Goal: Transaction & Acquisition: Subscribe to service/newsletter

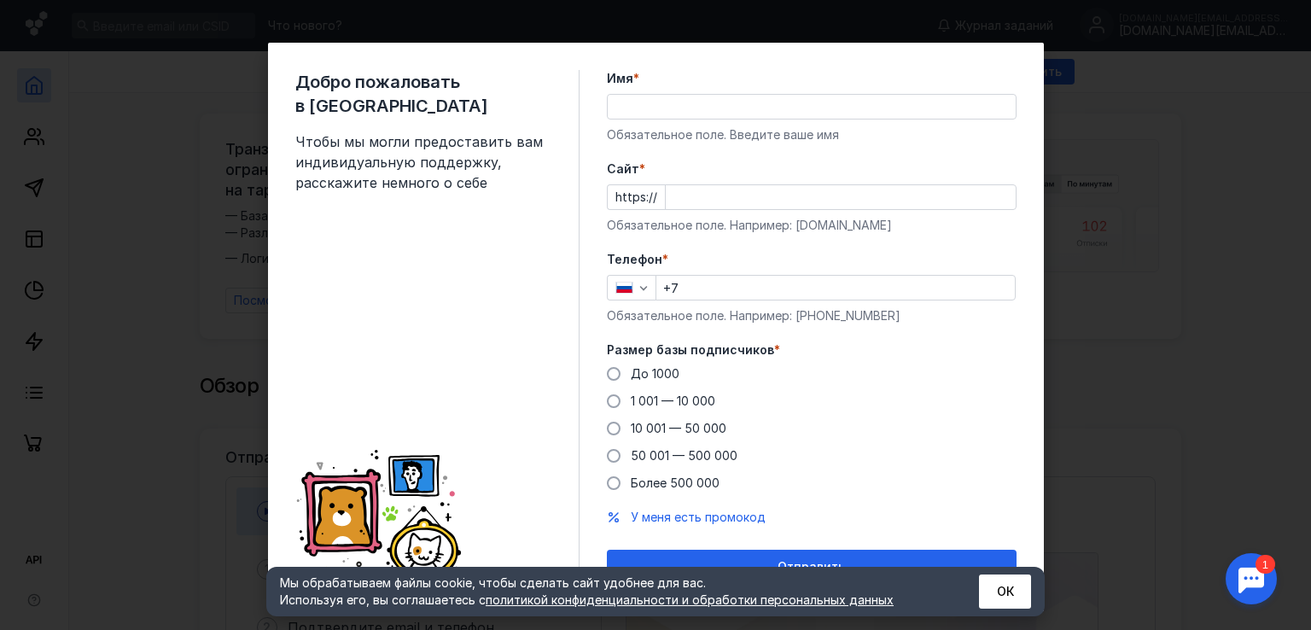
scroll to position [24, 0]
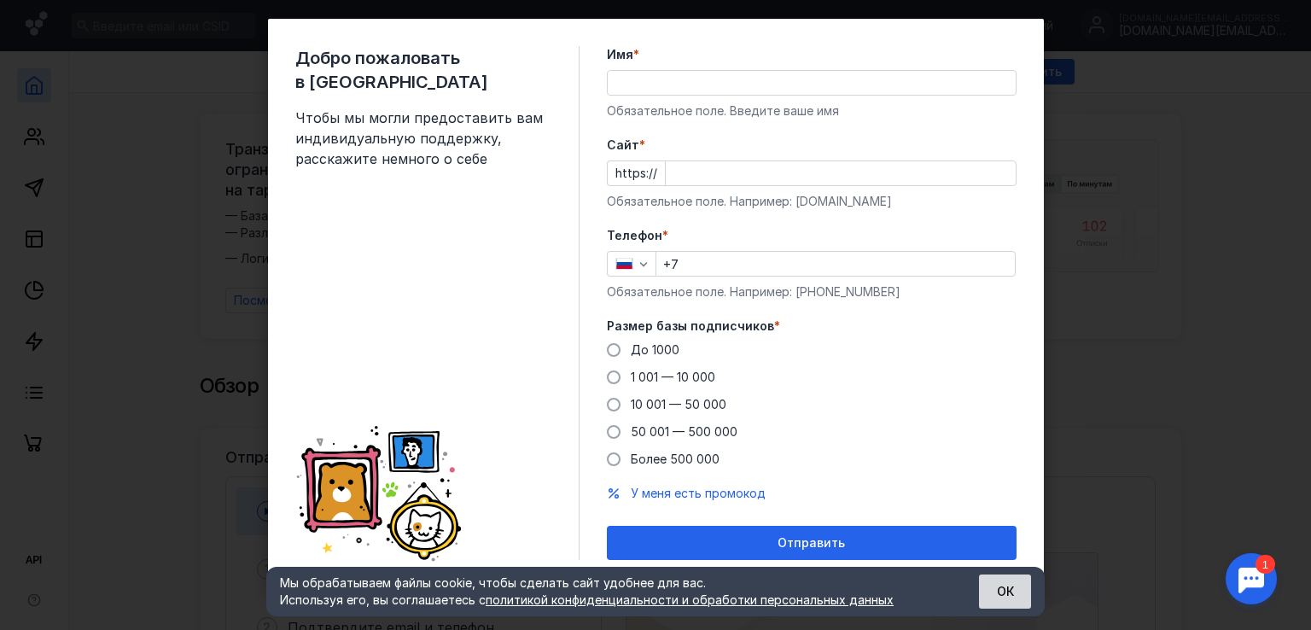
click at [1023, 597] on button "ОК" at bounding box center [1005, 591] width 52 height 34
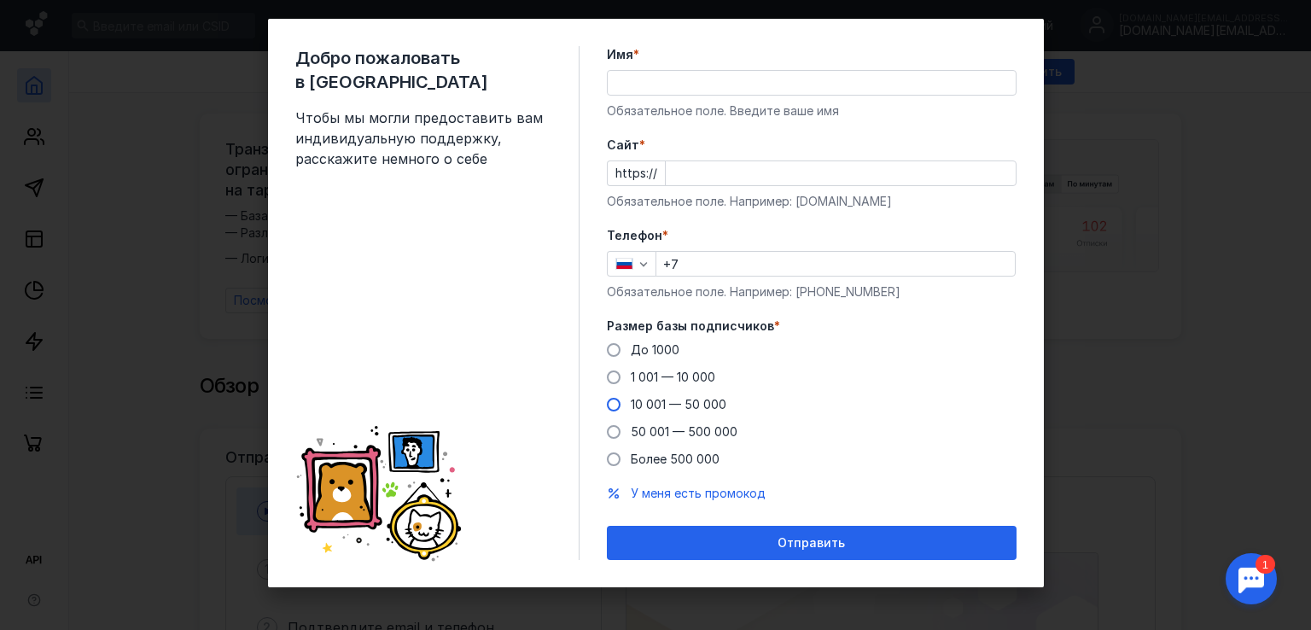
click at [658, 399] on span "10 001 — 50 000" at bounding box center [679, 404] width 96 height 15
click at [0, 0] on input "10 001 — 50 000" at bounding box center [0, 0] width 0 height 0
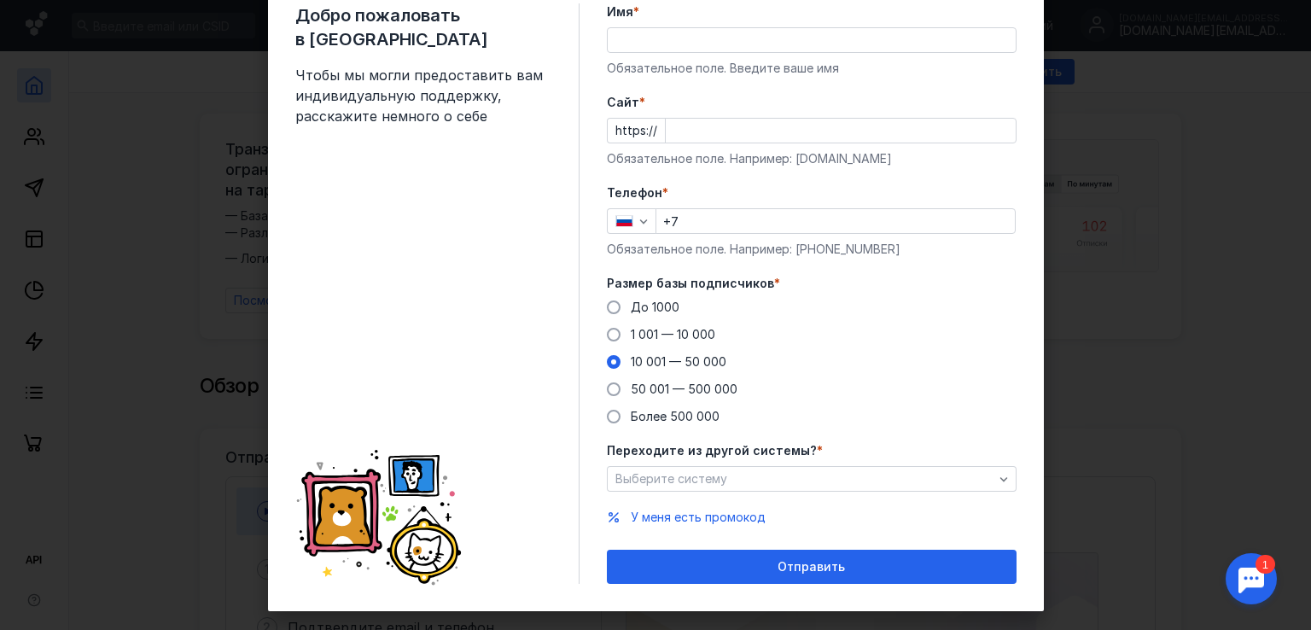
scroll to position [90, 0]
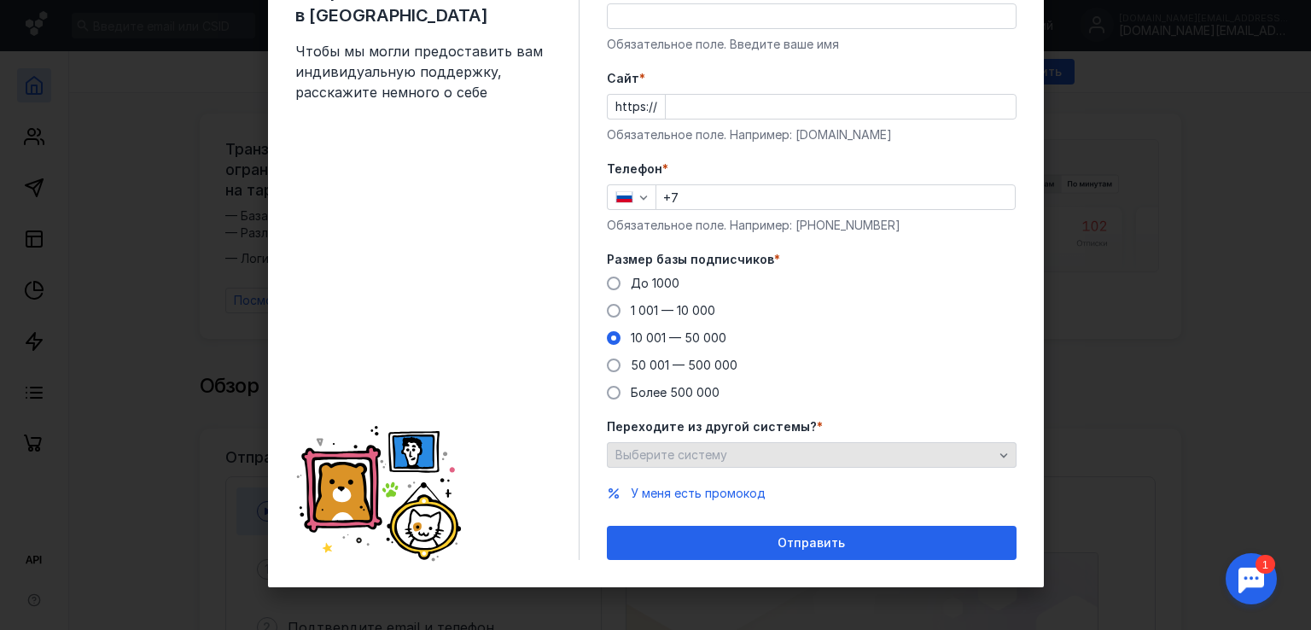
click at [756, 442] on div "Выберите систему" at bounding box center [812, 455] width 410 height 26
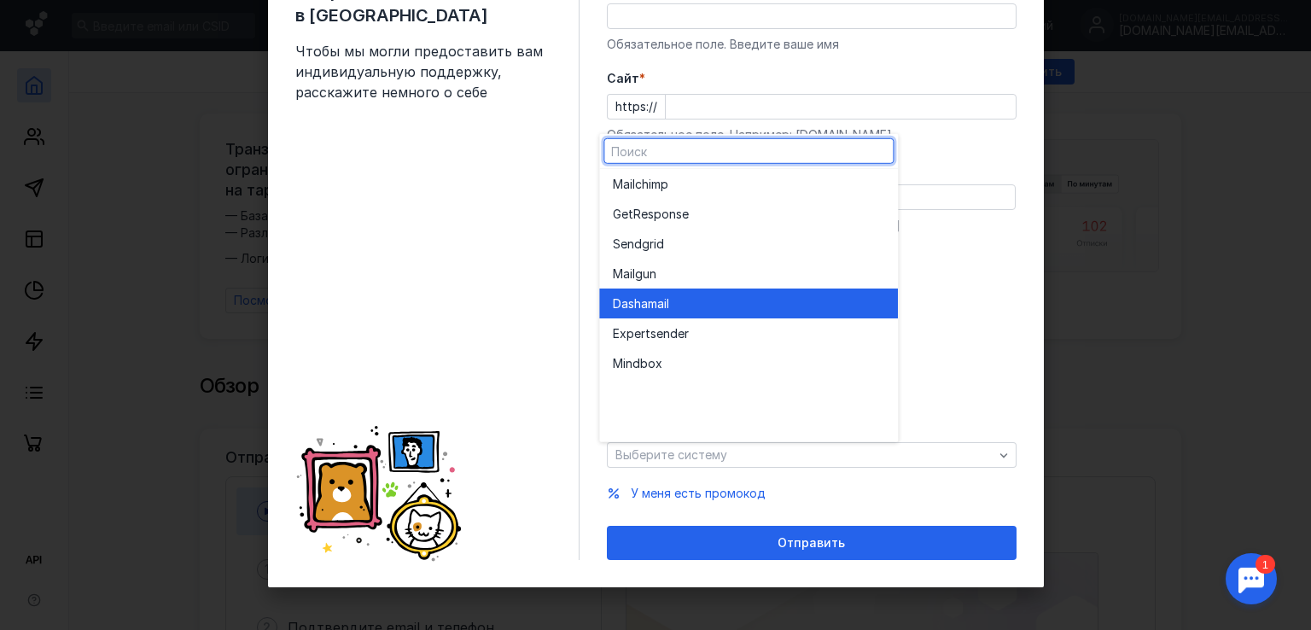
scroll to position [0, 0]
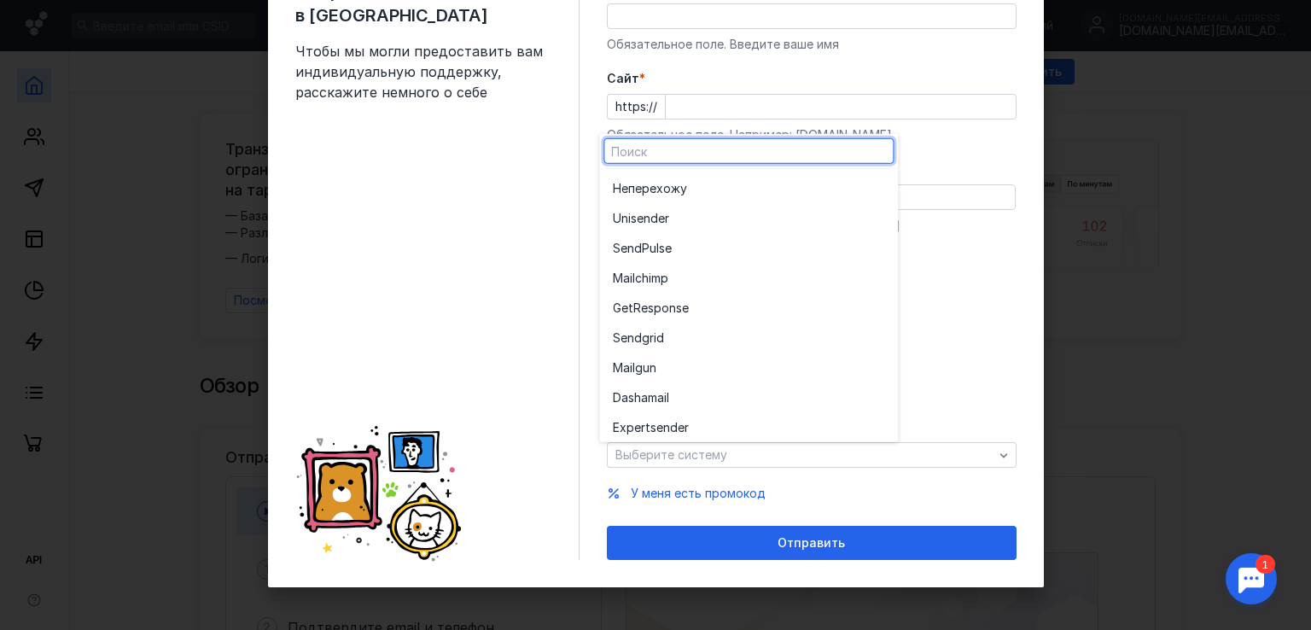
click at [944, 146] on form "Имя * Обязательное поле. Введите ваше имя [PERSON_NAME] * https:// Обязательное…" at bounding box center [812, 270] width 410 height 580
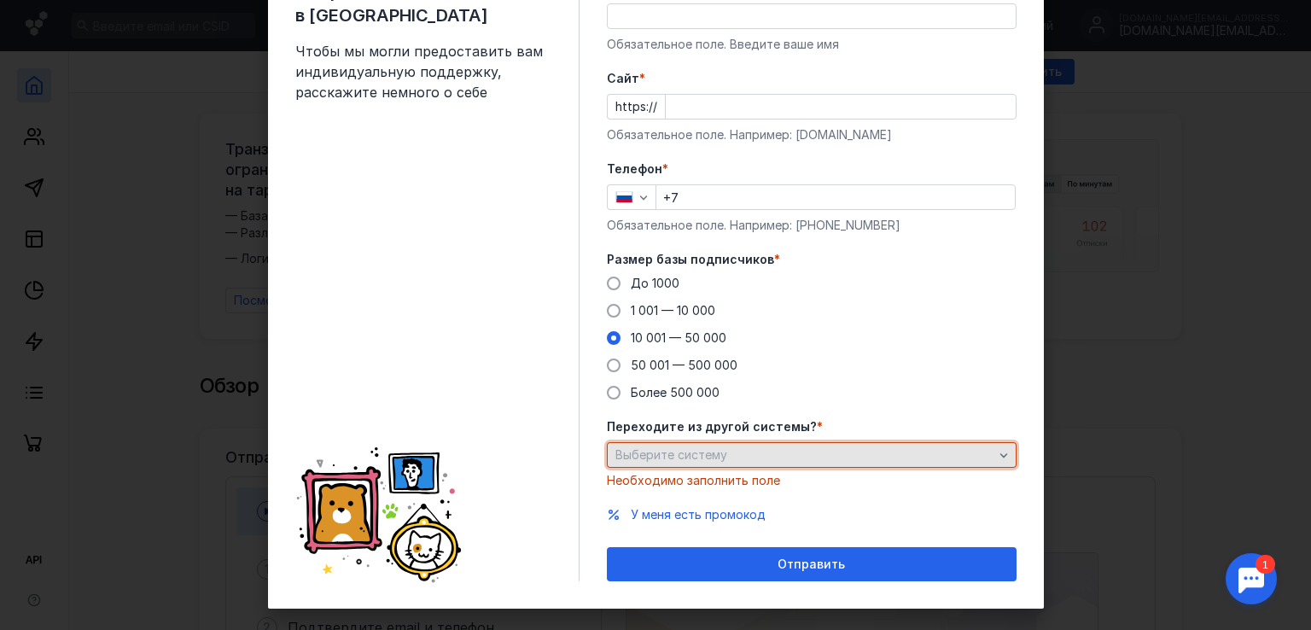
click at [771, 455] on div "Выберите систему" at bounding box center [804, 455] width 387 height 15
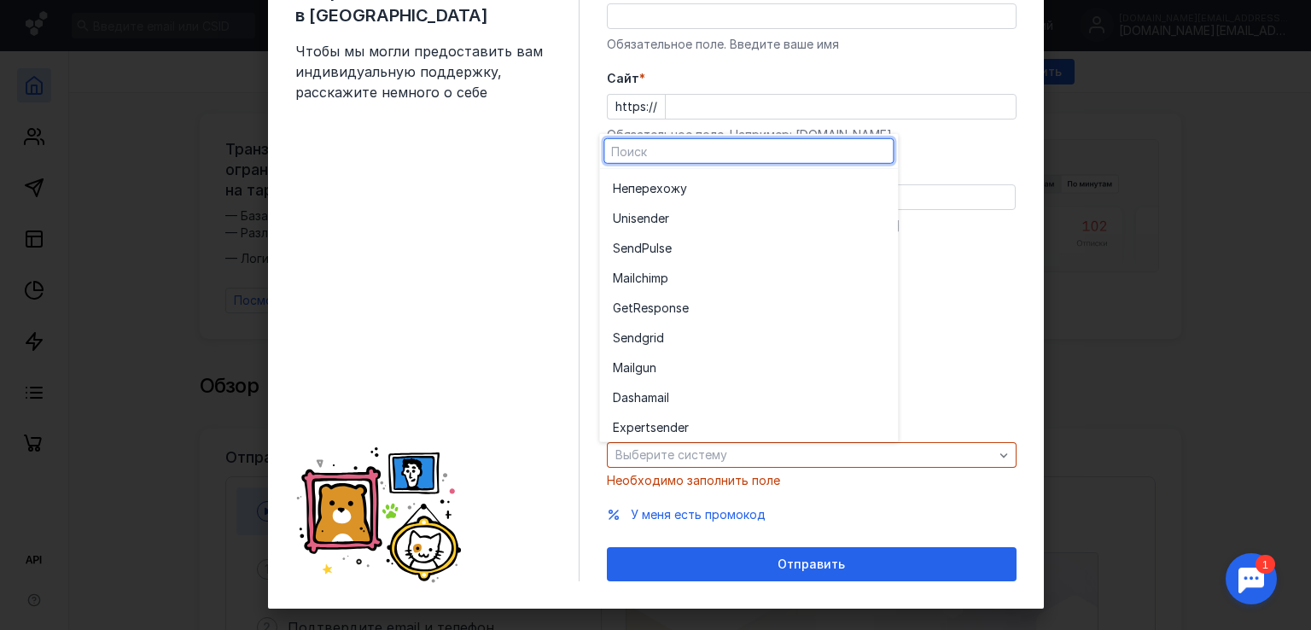
click at [970, 229] on div "Обязательное поле. Например: [PHONE_NUMBER]" at bounding box center [812, 225] width 410 height 17
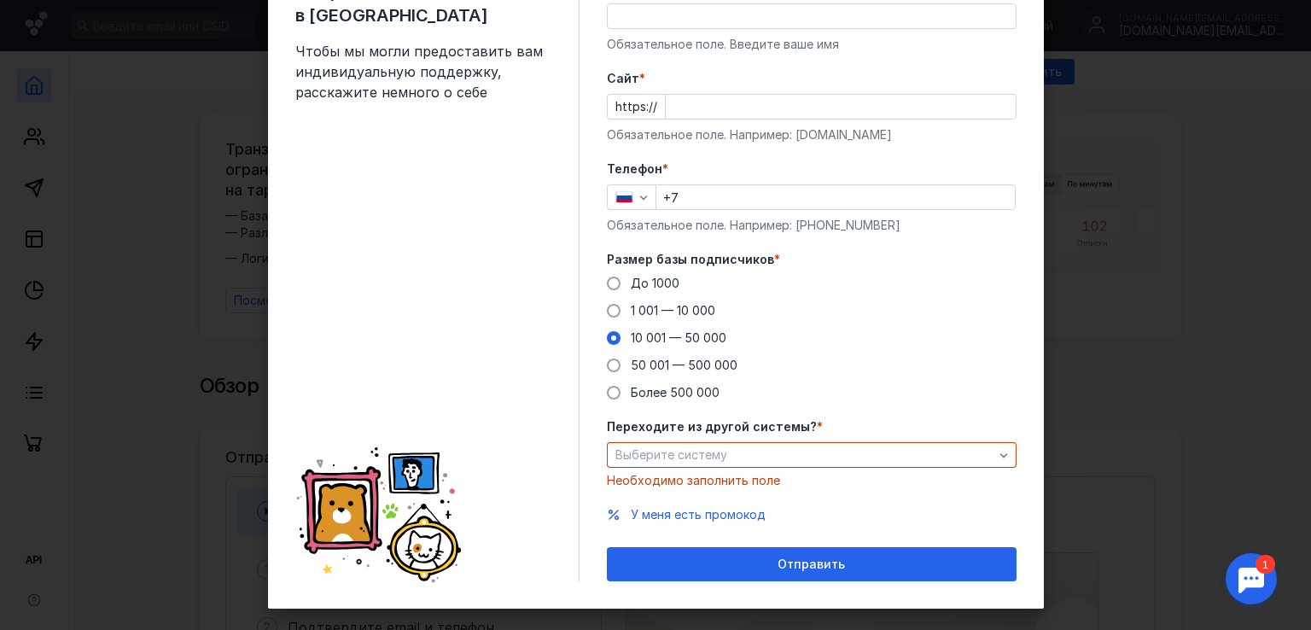
scroll to position [5, 0]
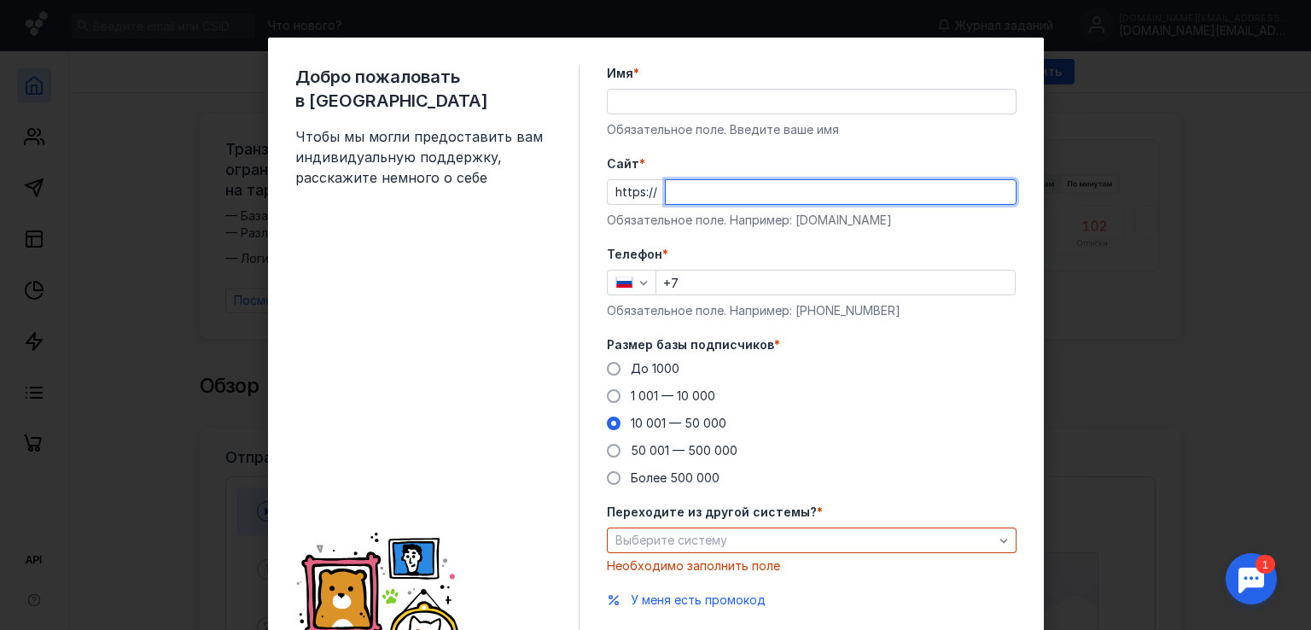
click at [727, 182] on input "Cайт *" at bounding box center [841, 192] width 350 height 24
drag, startPoint x: 796, startPoint y: 185, endPoint x: 655, endPoint y: 178, distance: 141.1
click at [655, 178] on div "Cайт * https:// [DOMAIN_NAME] Обязательное поле. Например: [DOMAIN_NAME]" at bounding box center [812, 191] width 410 height 73
type input "[DOMAIN_NAME]"
click at [679, 103] on input "Имя *" at bounding box center [812, 102] width 408 height 24
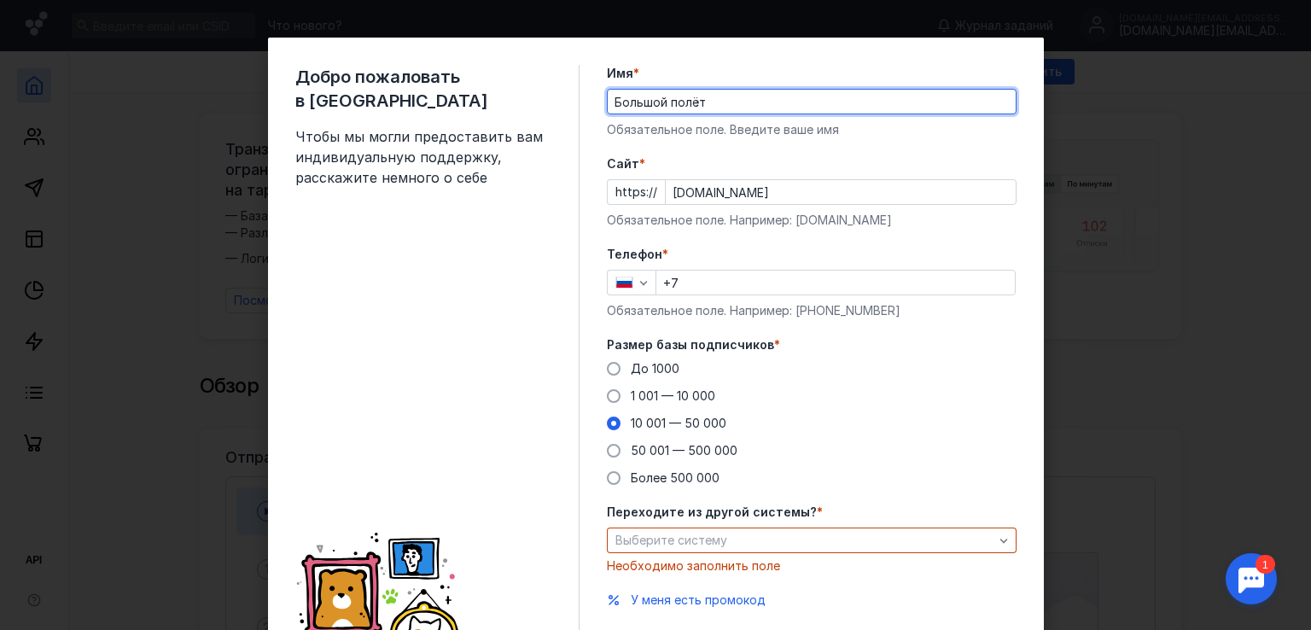
type input "Большой полёт"
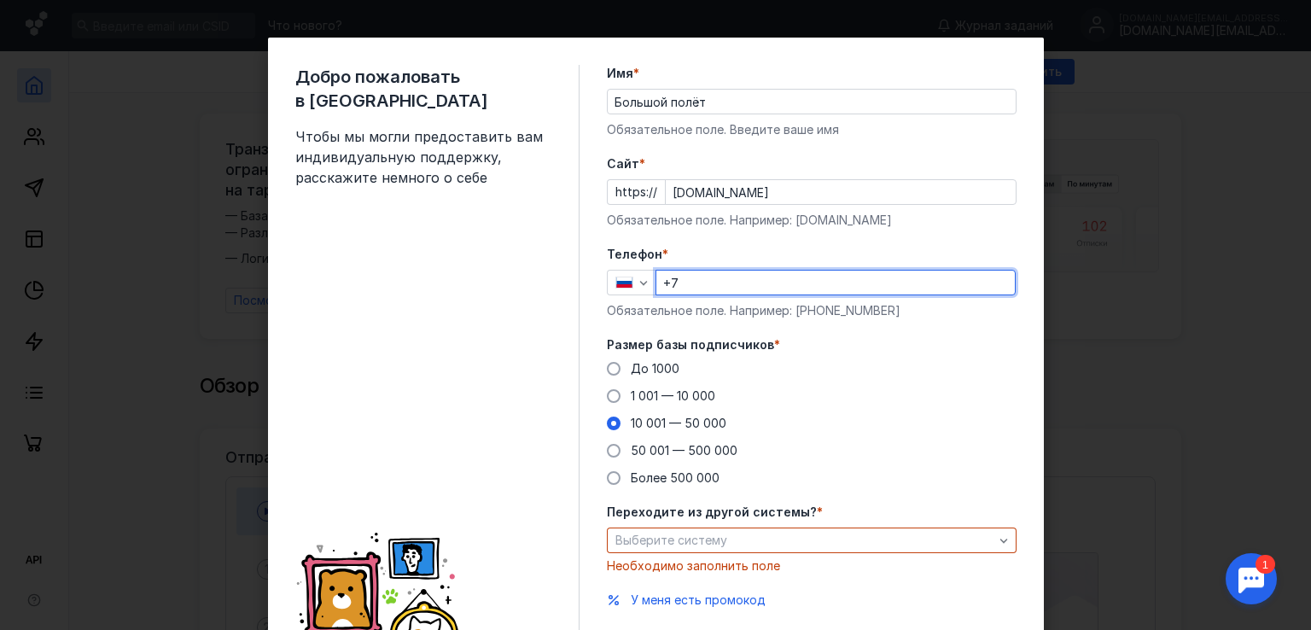
click at [734, 286] on input "+7" at bounding box center [835, 283] width 359 height 24
click at [737, 276] on input "+7" at bounding box center [835, 283] width 359 height 24
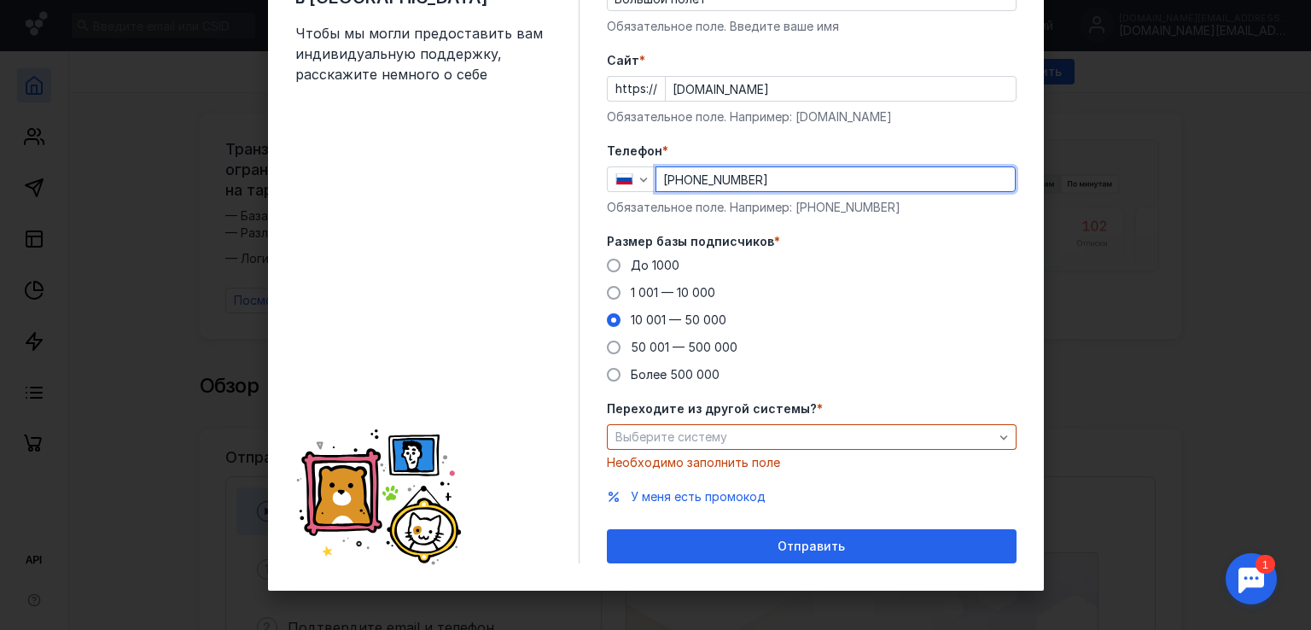
scroll to position [112, 0]
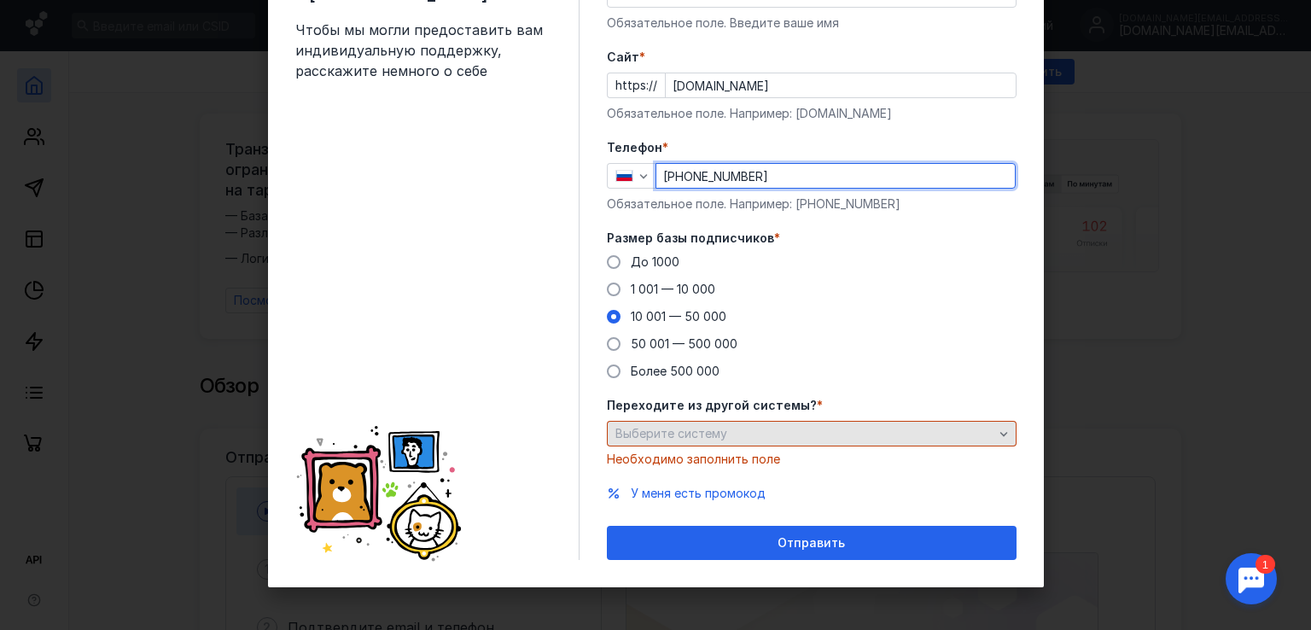
type input "[PHONE_NUMBER]"
click at [790, 437] on div "Выберите систему" at bounding box center [804, 434] width 387 height 15
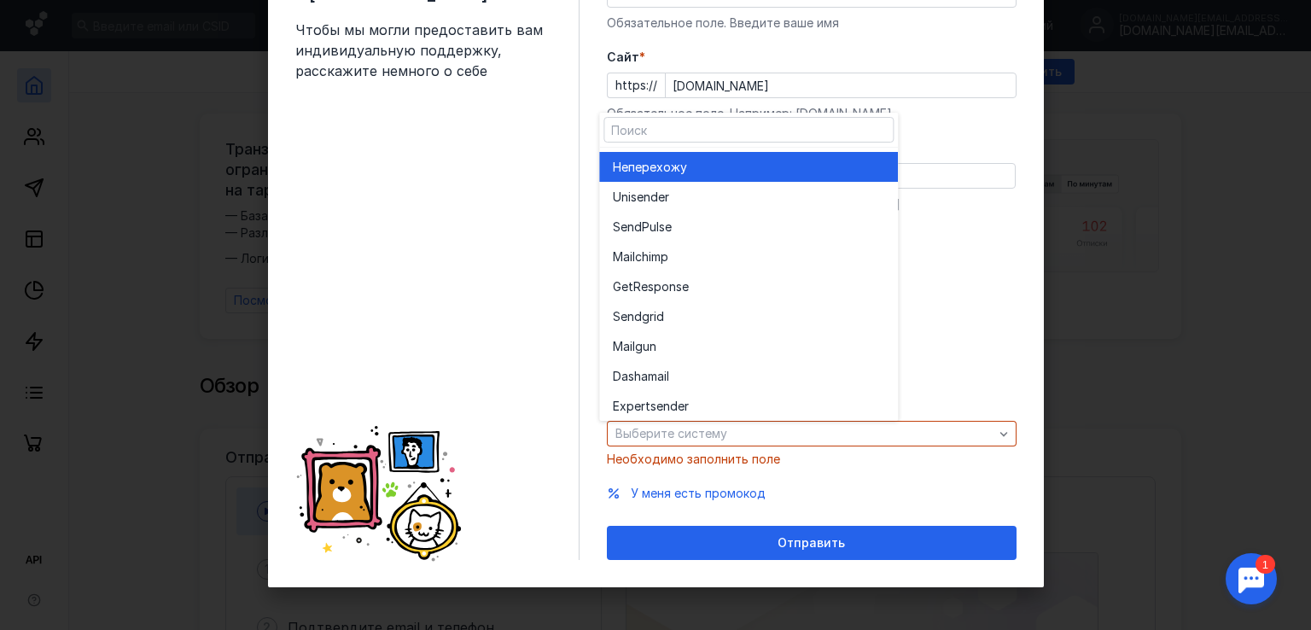
click at [662, 165] on span "перехожу" at bounding box center [657, 167] width 59 height 17
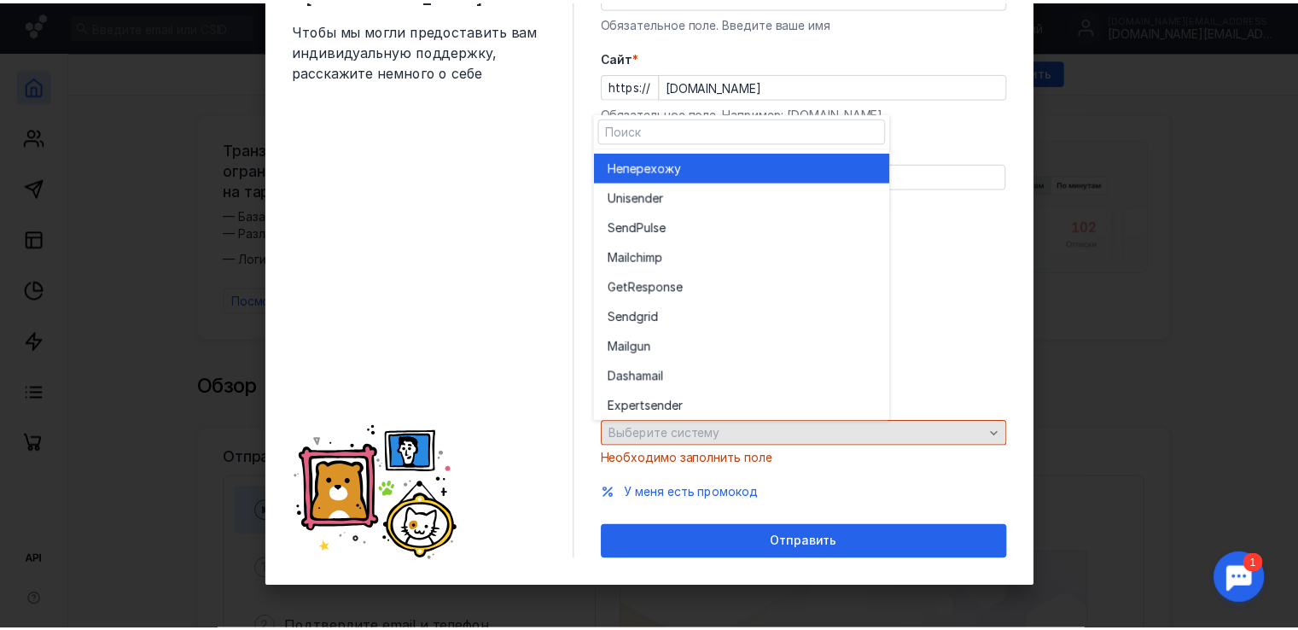
scroll to position [90, 0]
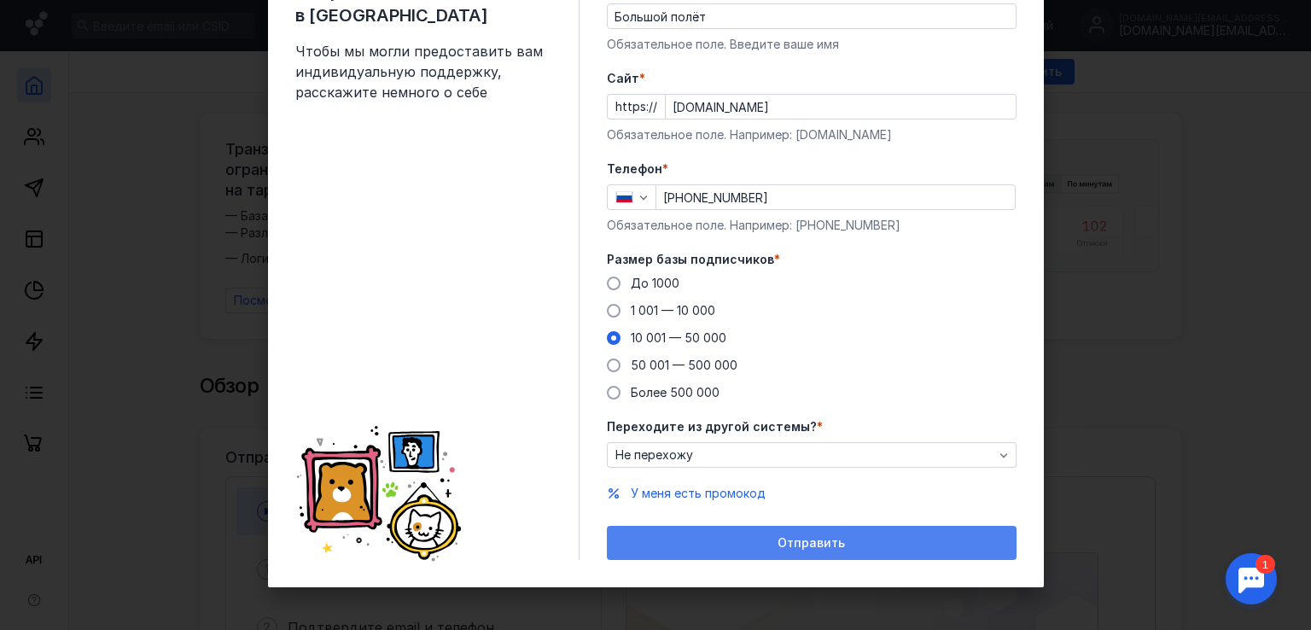
click at [823, 542] on span "Отправить" at bounding box center [811, 543] width 67 height 15
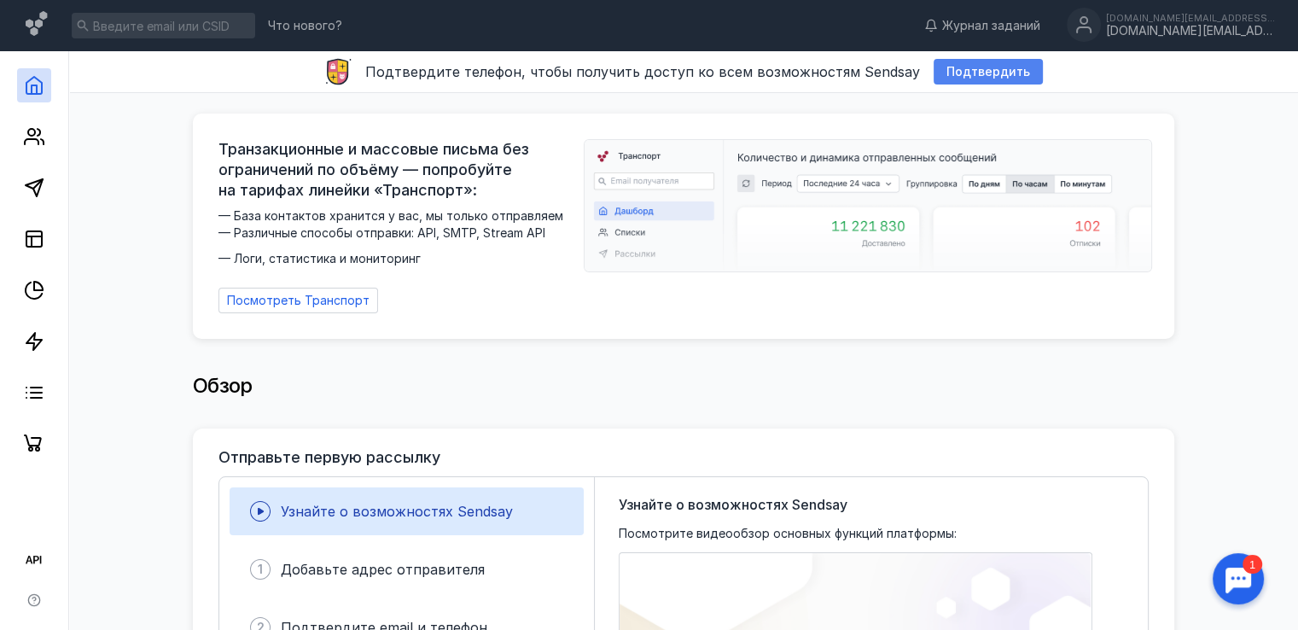
click at [973, 69] on span "Подтвердить" at bounding box center [989, 72] width 84 height 15
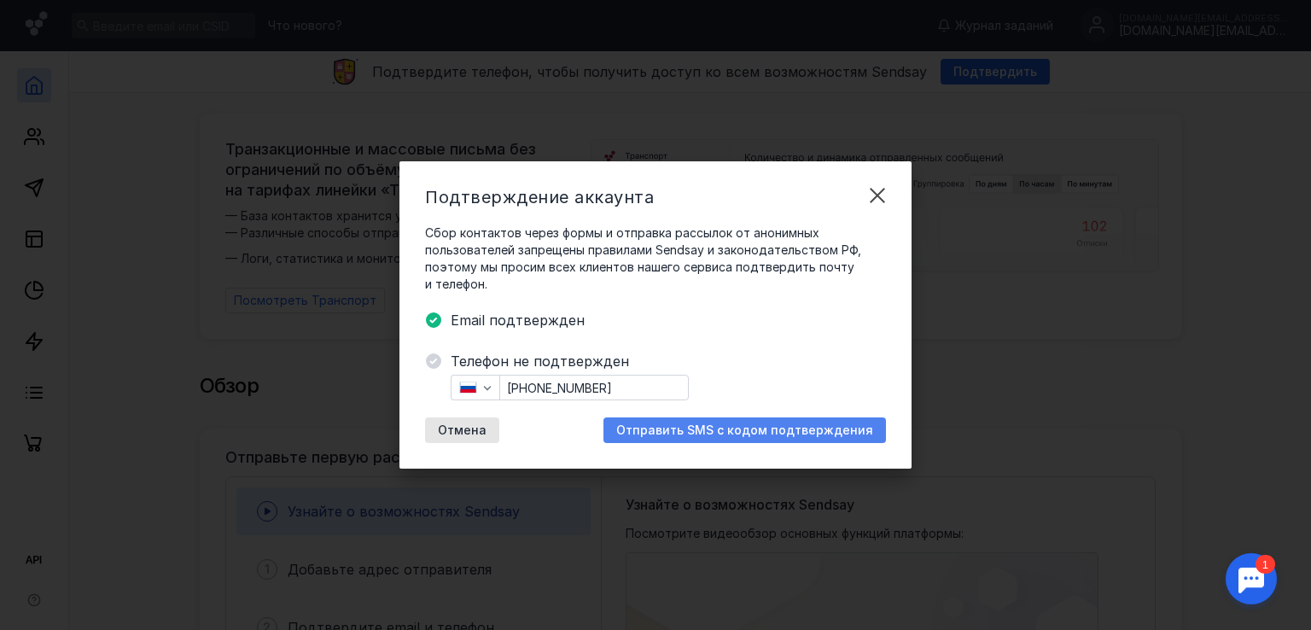
click at [668, 420] on div "Отправить SMS с кодом подтверждения" at bounding box center [744, 430] width 283 height 26
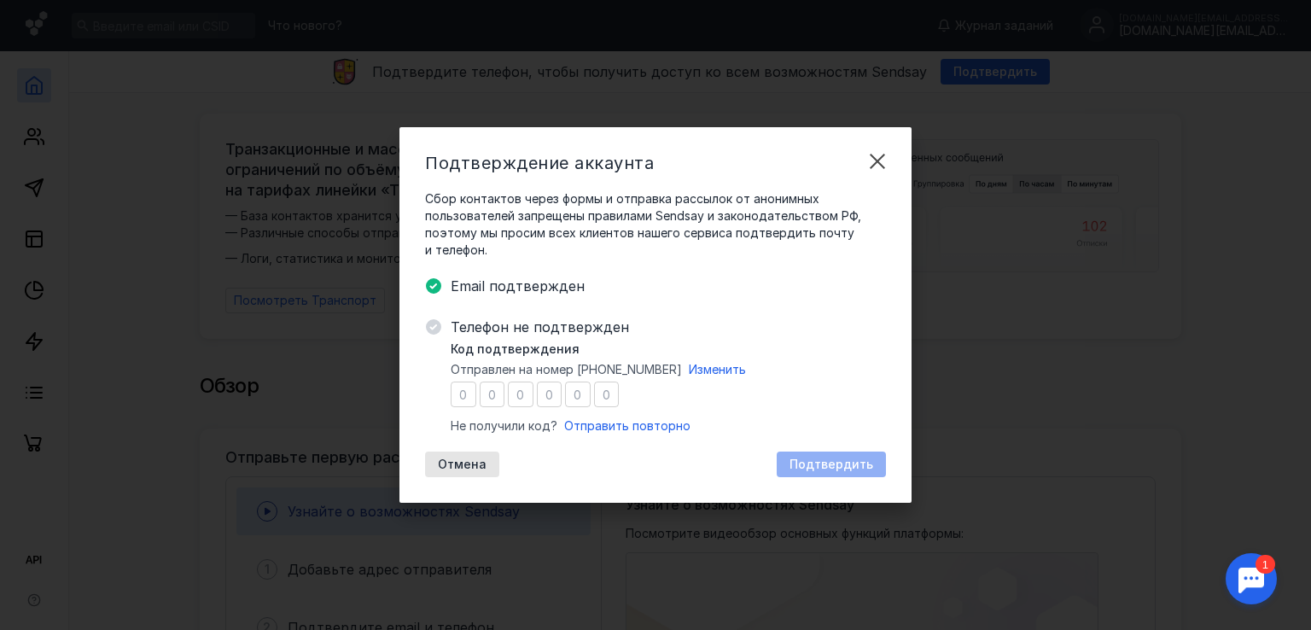
type input "7"
type input "3"
type input "2"
type input "9"
type input "5"
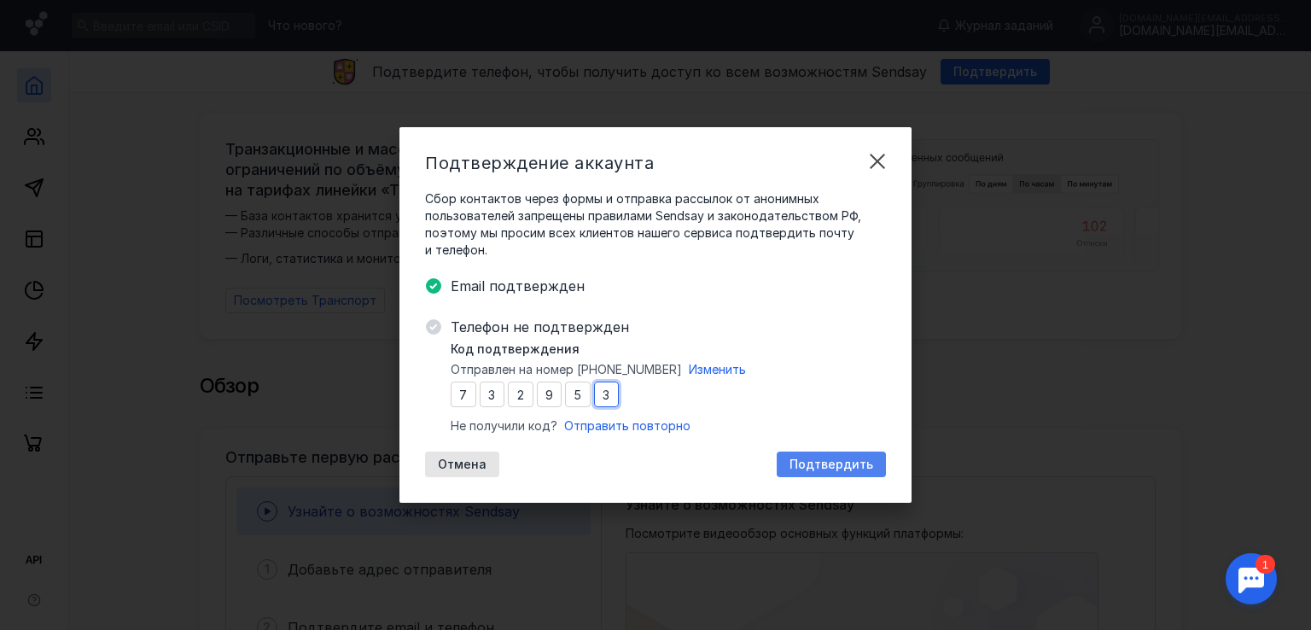
type input "3"
click at [845, 470] on span "Подтвердить" at bounding box center [832, 465] width 84 height 15
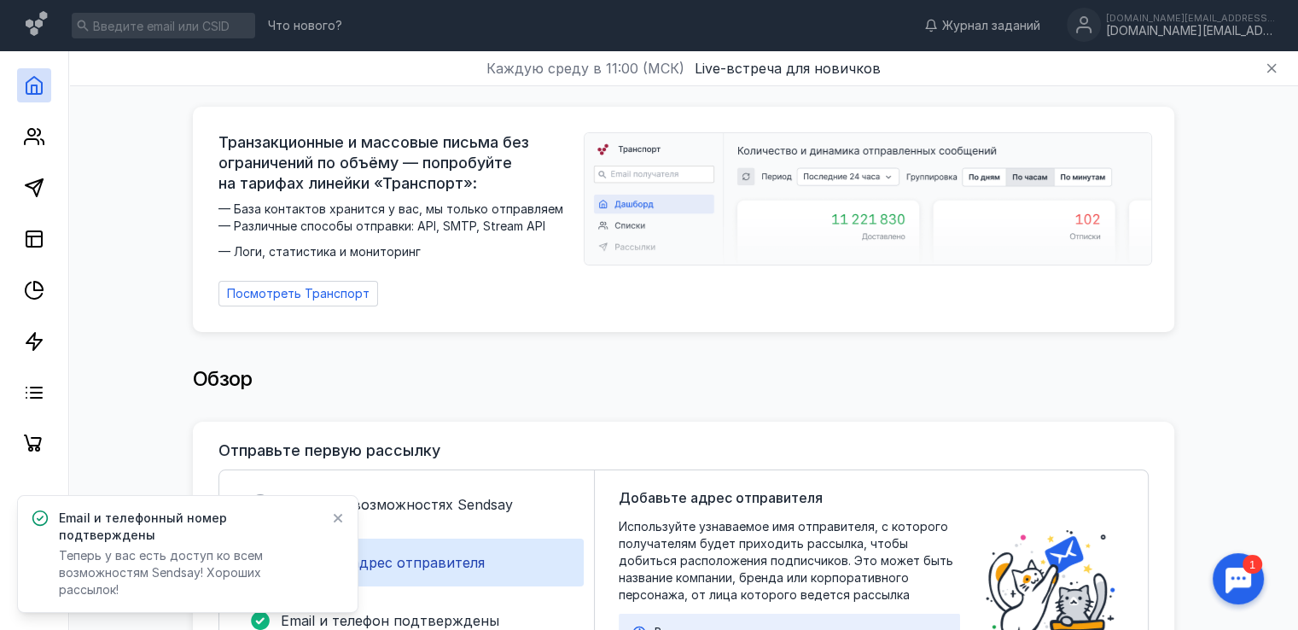
click at [338, 525] on icon at bounding box center [338, 518] width 12 height 14
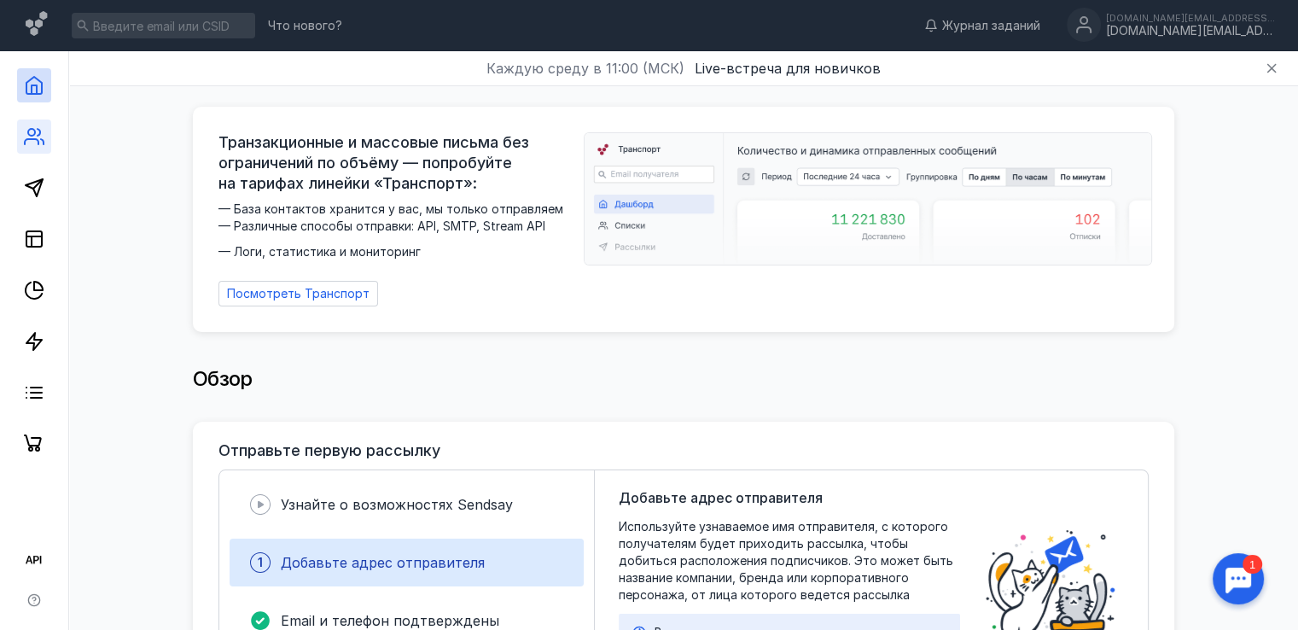
click at [21, 133] on link at bounding box center [34, 137] width 34 height 34
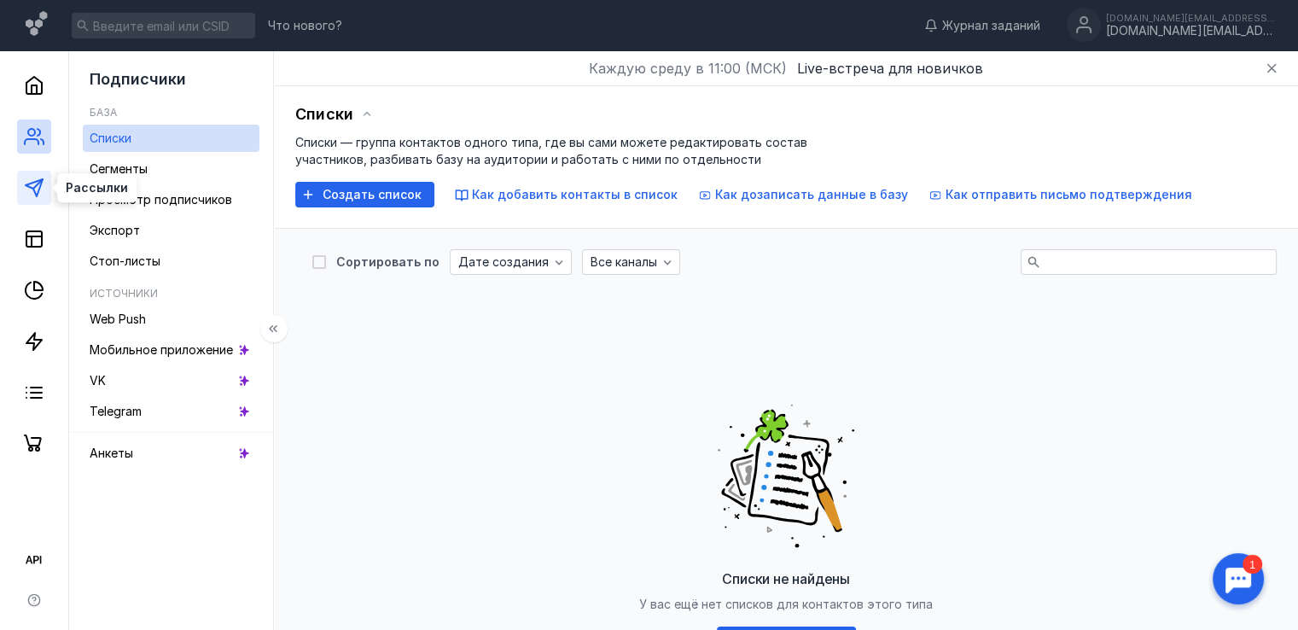
click at [30, 178] on icon at bounding box center [34, 188] width 20 height 20
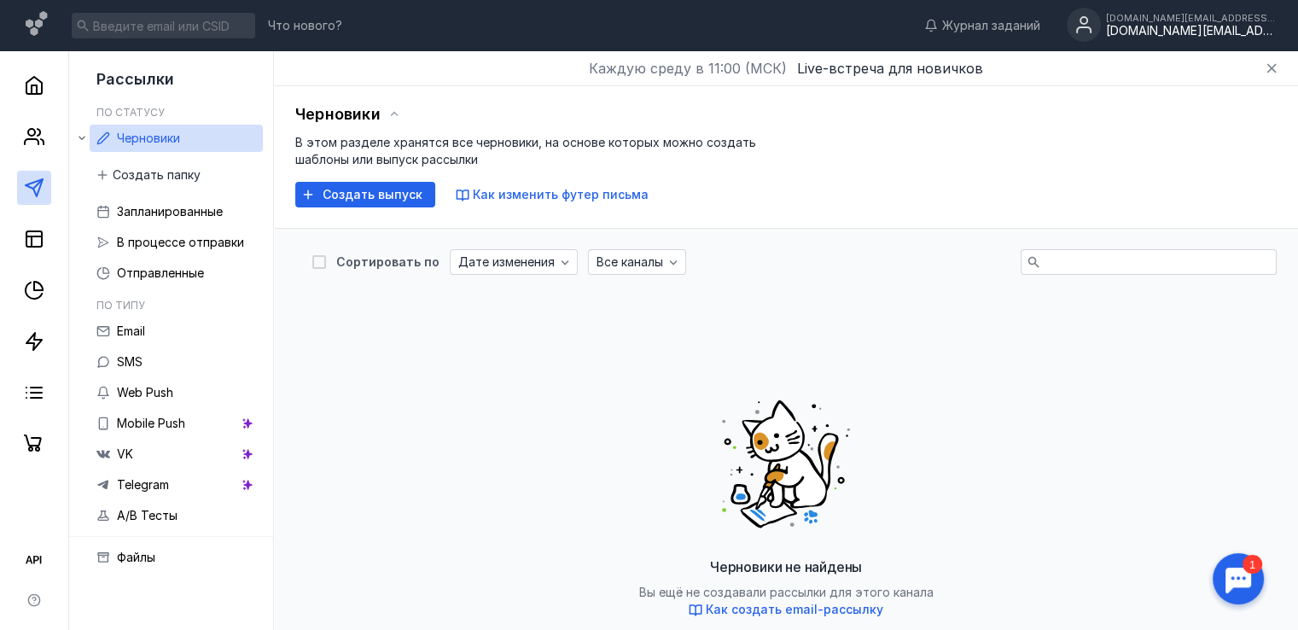
click at [1175, 24] on div "[DOMAIN_NAME][EMAIL_ADDRESS][DOMAIN_NAME]" at bounding box center [1191, 31] width 171 height 15
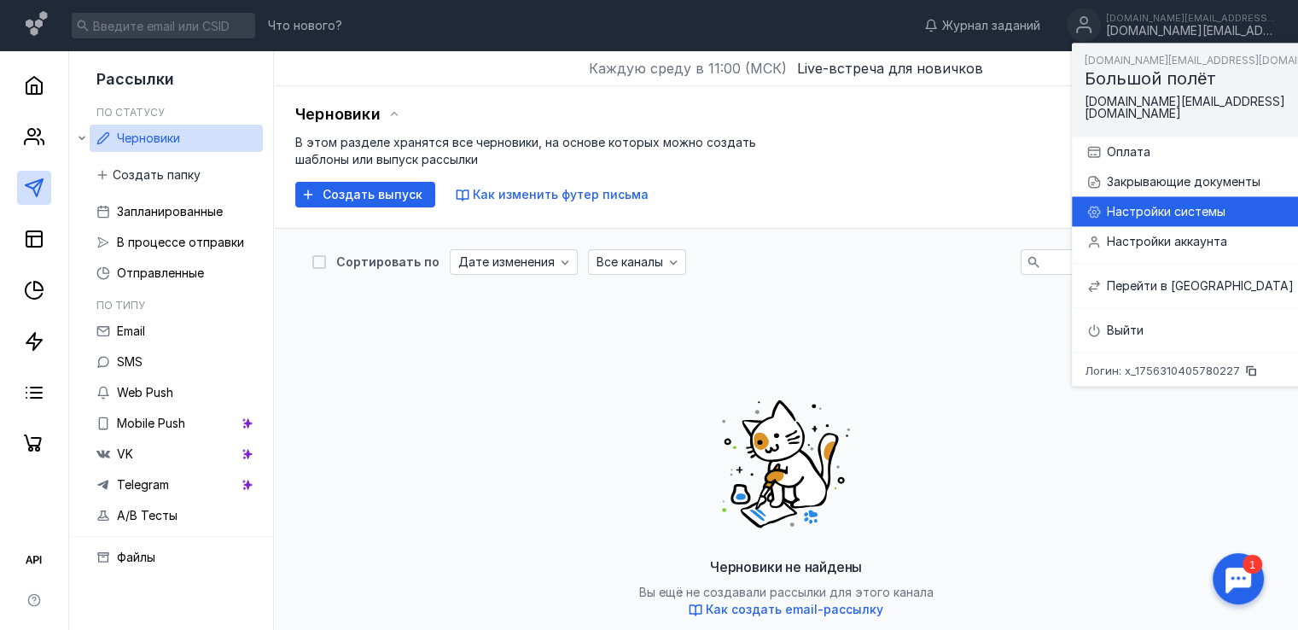
click at [1165, 207] on div "Настройки системы" at bounding box center [1232, 211] width 250 height 17
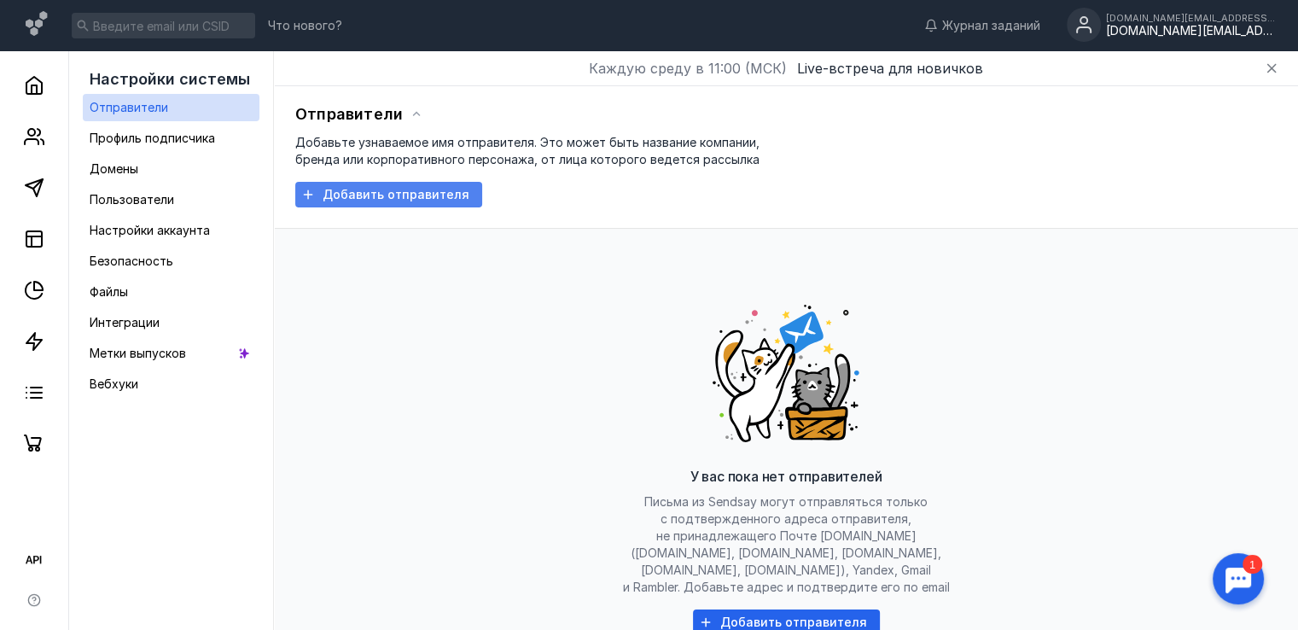
click at [461, 198] on div "Добавить отправителя" at bounding box center [396, 195] width 164 height 15
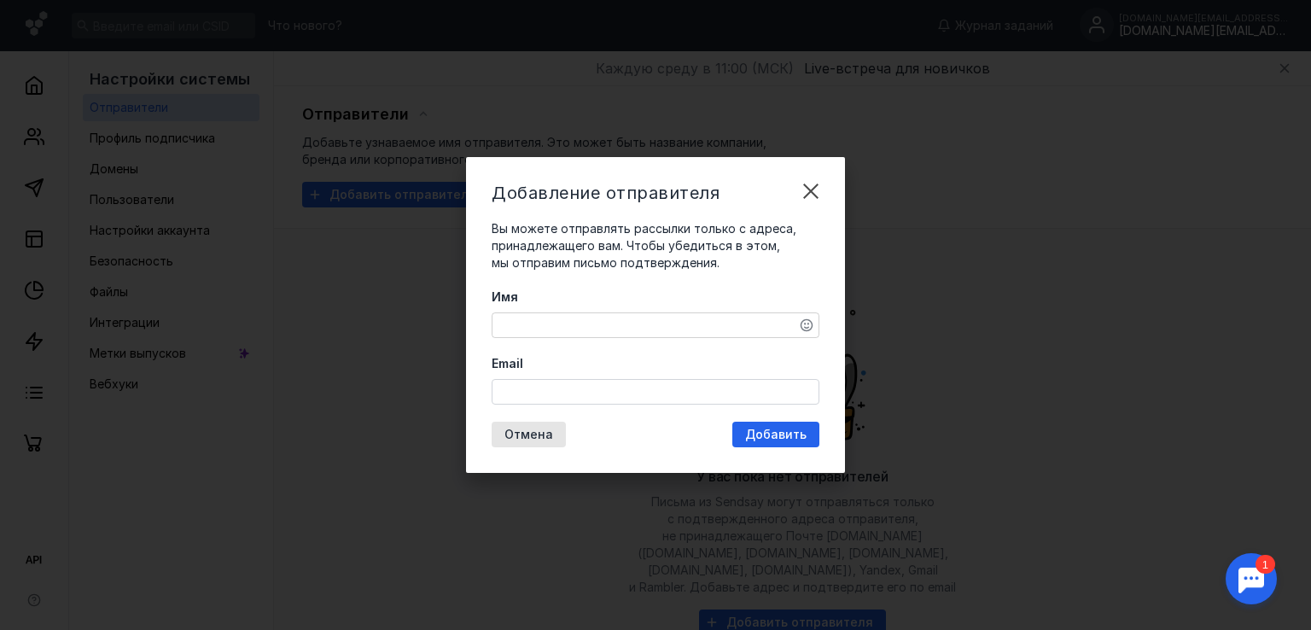
click at [752, 312] on div at bounding box center [656, 325] width 328 height 26
click at [756, 316] on textarea "Имя" at bounding box center [656, 325] width 326 height 24
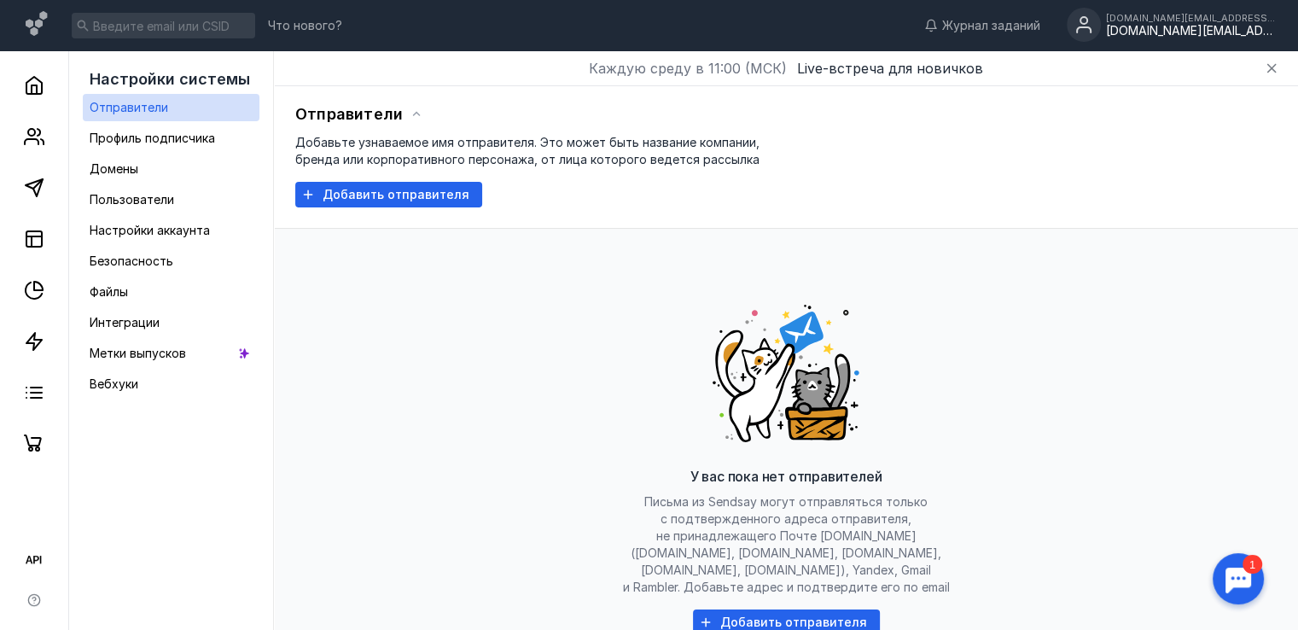
click at [1173, 27] on div "[DOMAIN_NAME][EMAIL_ADDRESS][DOMAIN_NAME]" at bounding box center [1191, 31] width 171 height 15
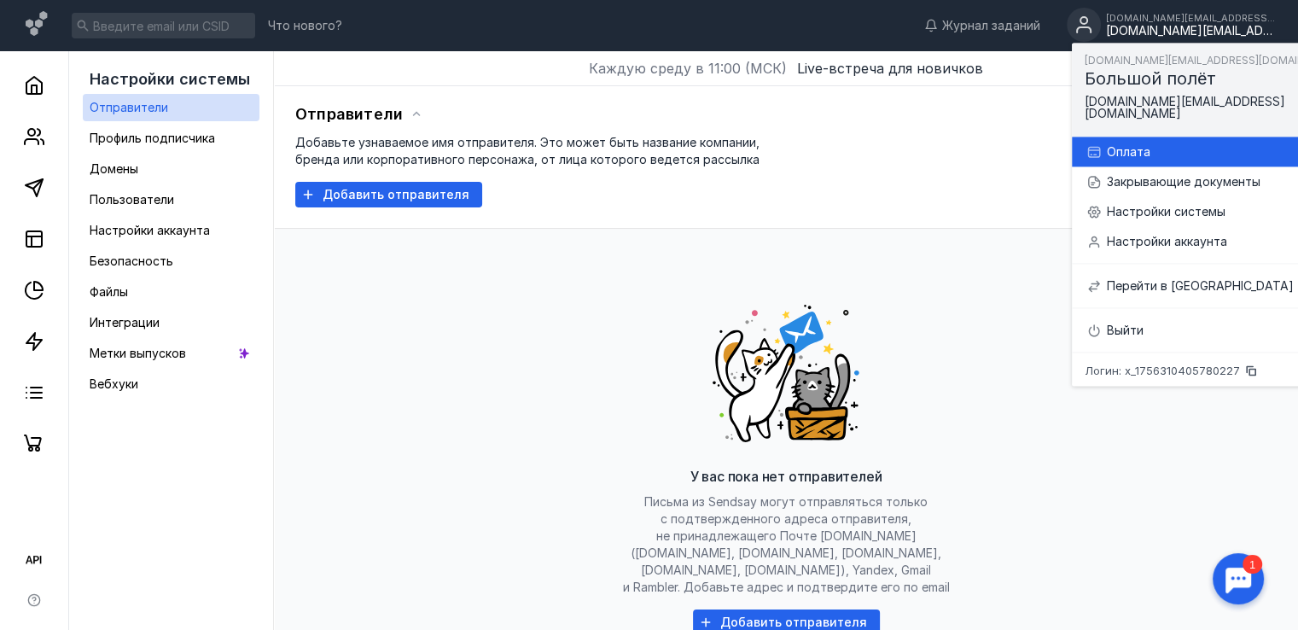
click at [1113, 151] on div "Оплата" at bounding box center [1221, 152] width 271 height 30
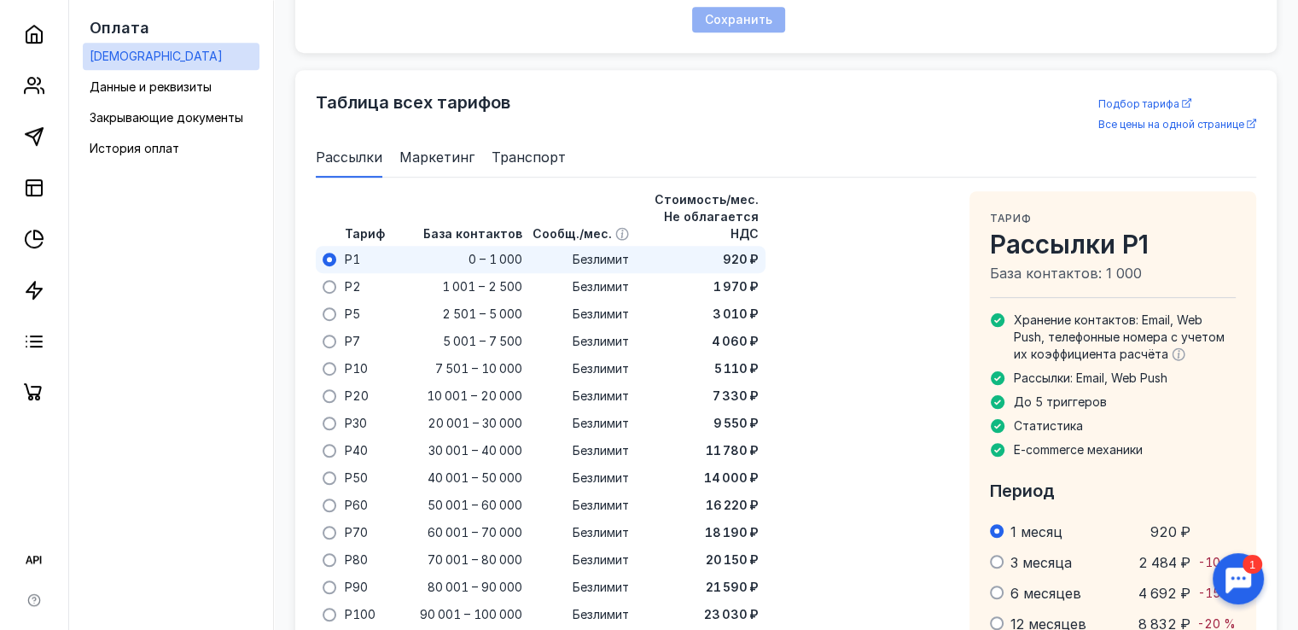
scroll to position [1097, 0]
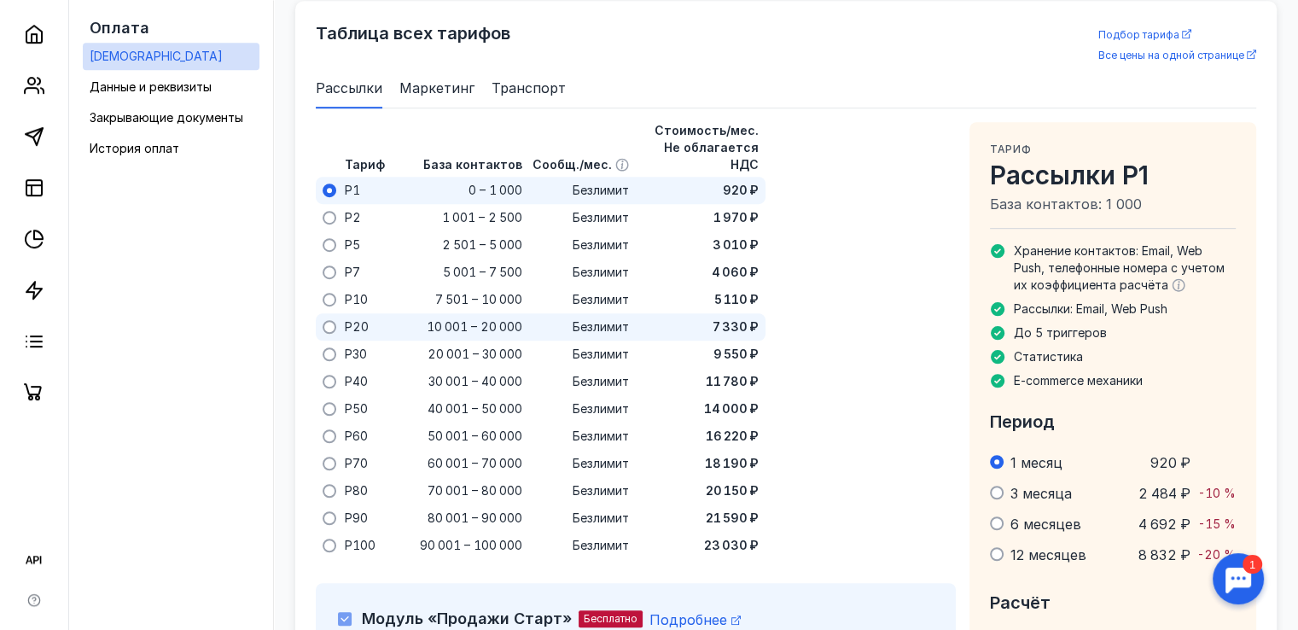
click at [446, 318] on span "10 001 – 20 000" at bounding box center [475, 326] width 96 height 17
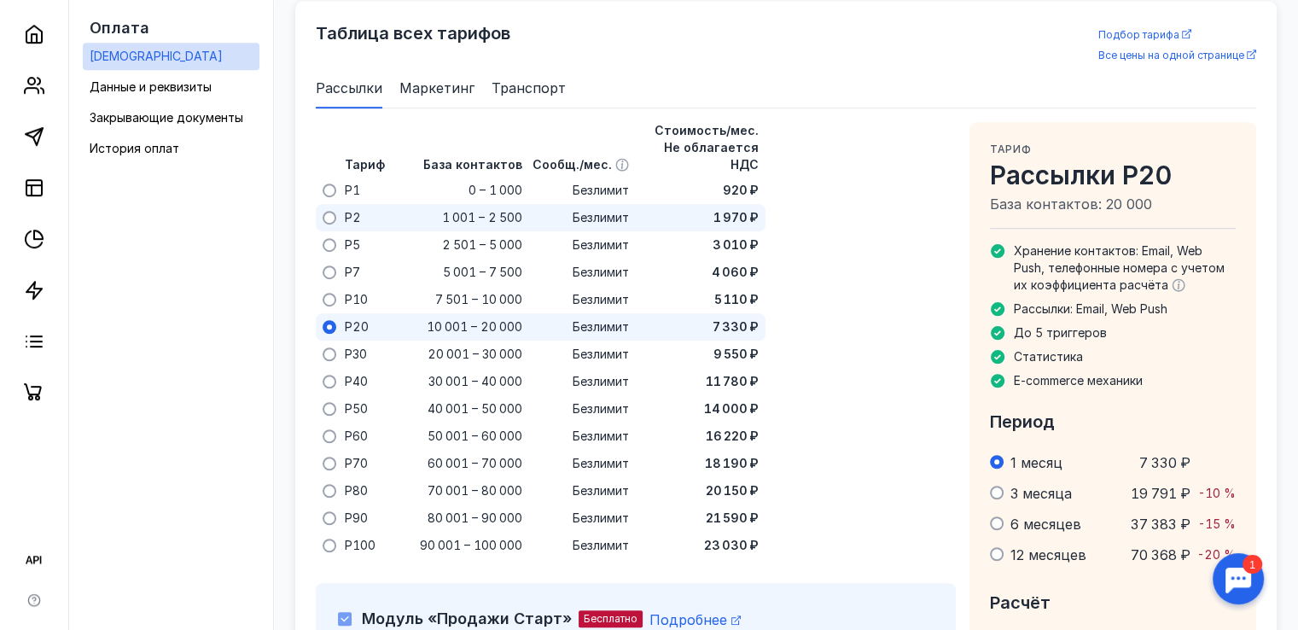
scroll to position [1268, 0]
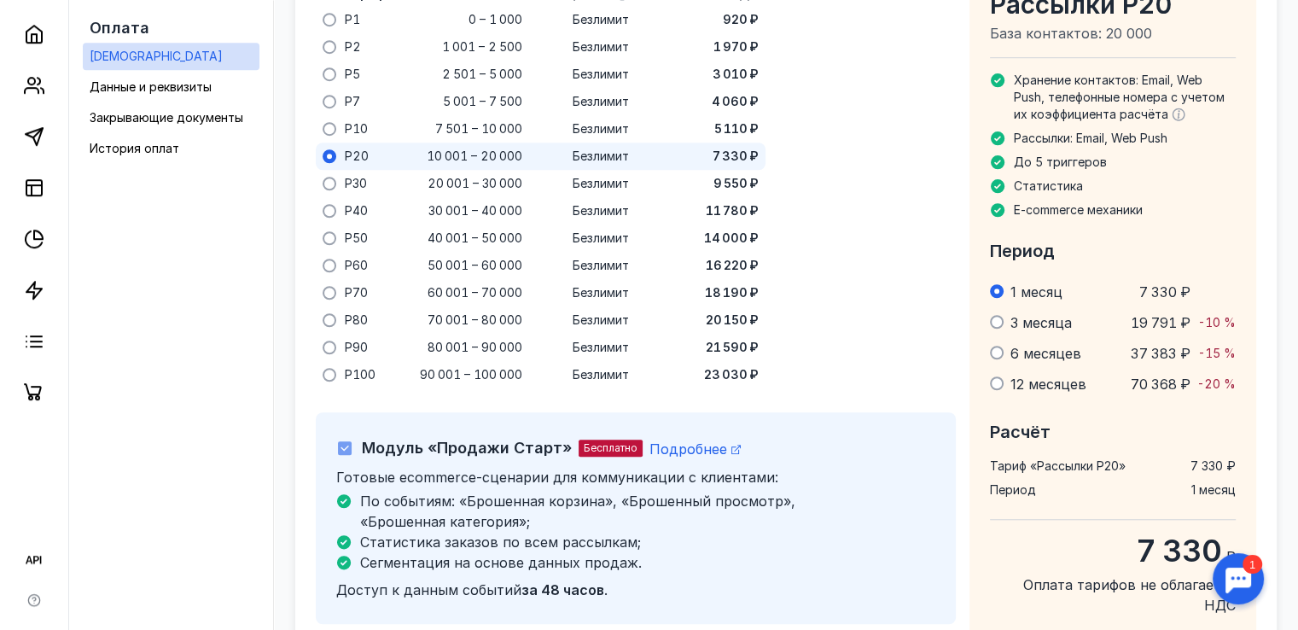
click at [411, 439] on span "Модуль «Продажи Старт»" at bounding box center [467, 448] width 210 height 18
click at [352, 436] on label "Модуль «Продажи Старт»" at bounding box center [455, 448] width 234 height 24
click at [348, 442] on icon at bounding box center [345, 448] width 12 height 12
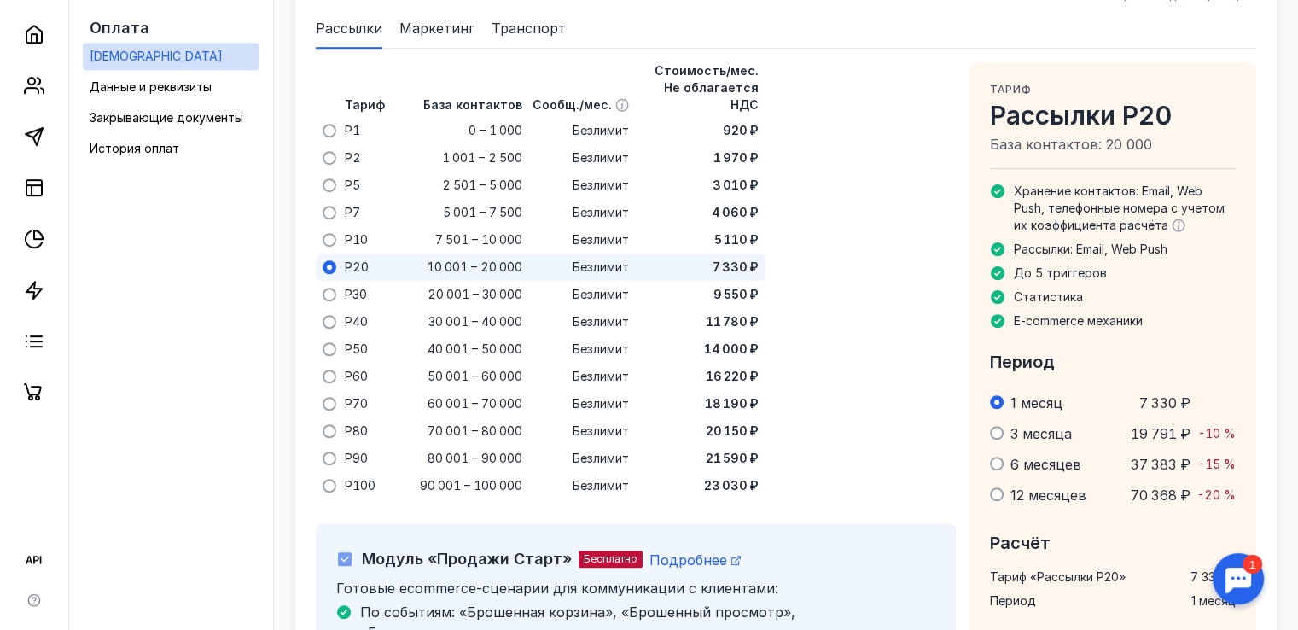
scroll to position [1097, 0]
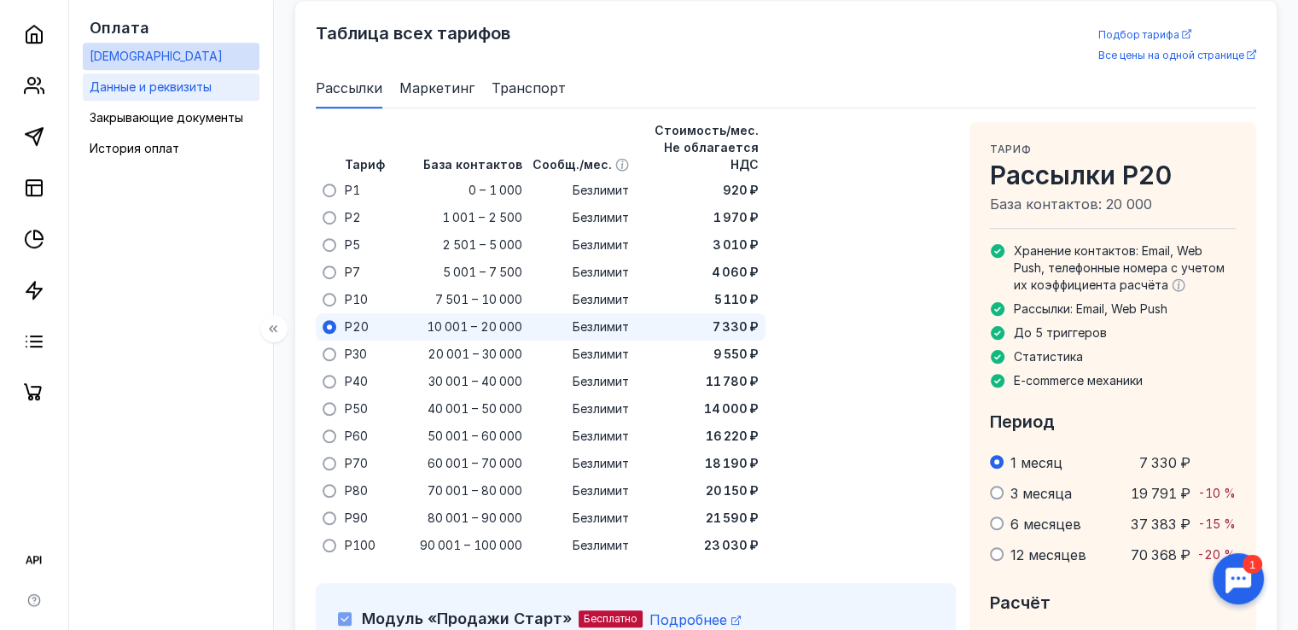
click at [211, 82] on span "Данные и реквизиты" at bounding box center [151, 86] width 122 height 15
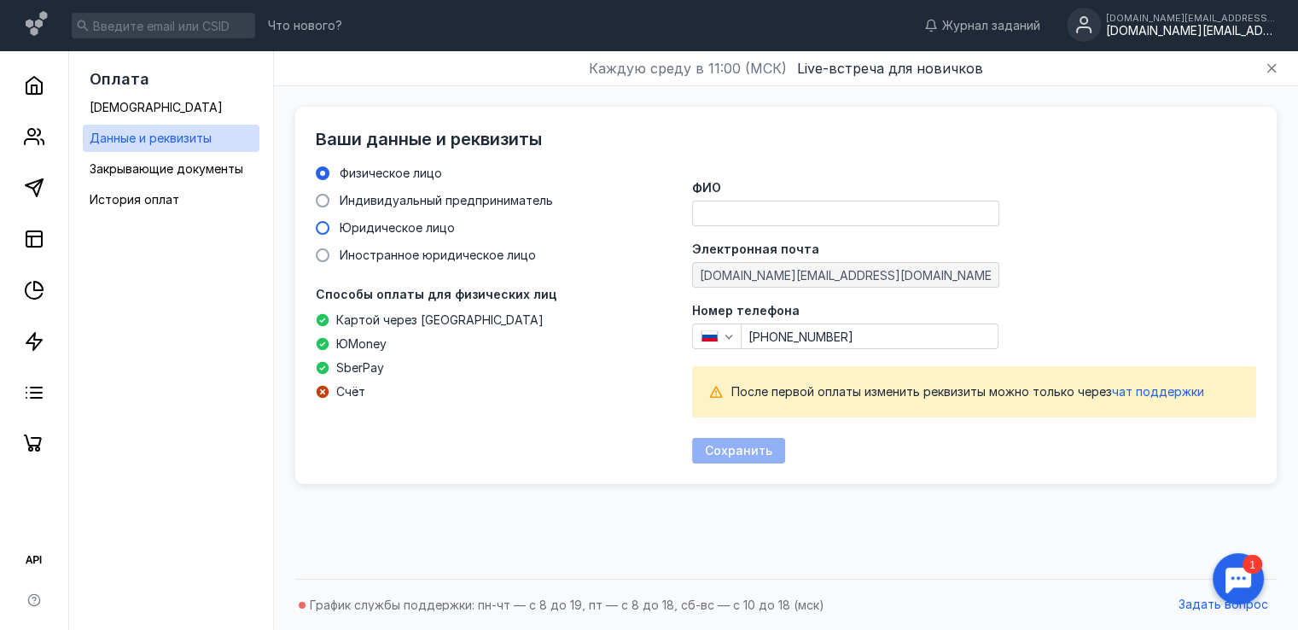
click at [420, 228] on span "Юридическое лицо" at bounding box center [397, 227] width 115 height 15
click at [0, 0] on input "Юридическое лицо" at bounding box center [0, 0] width 0 height 0
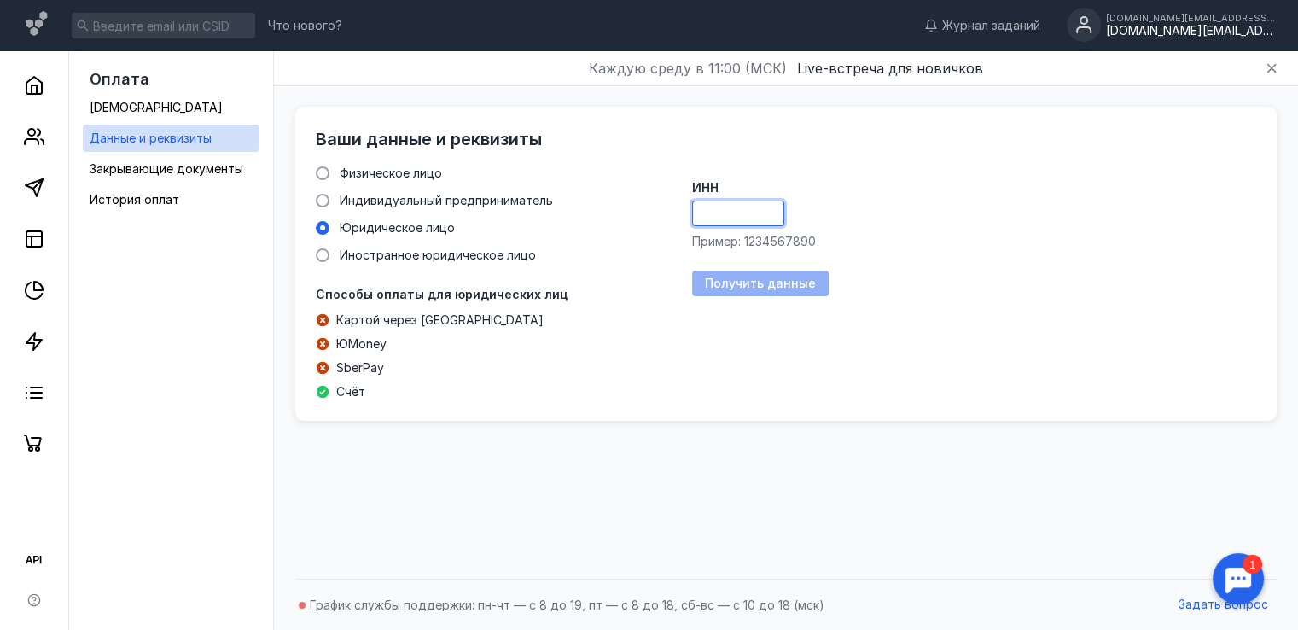
click at [730, 203] on input "ИНН" at bounding box center [738, 213] width 90 height 24
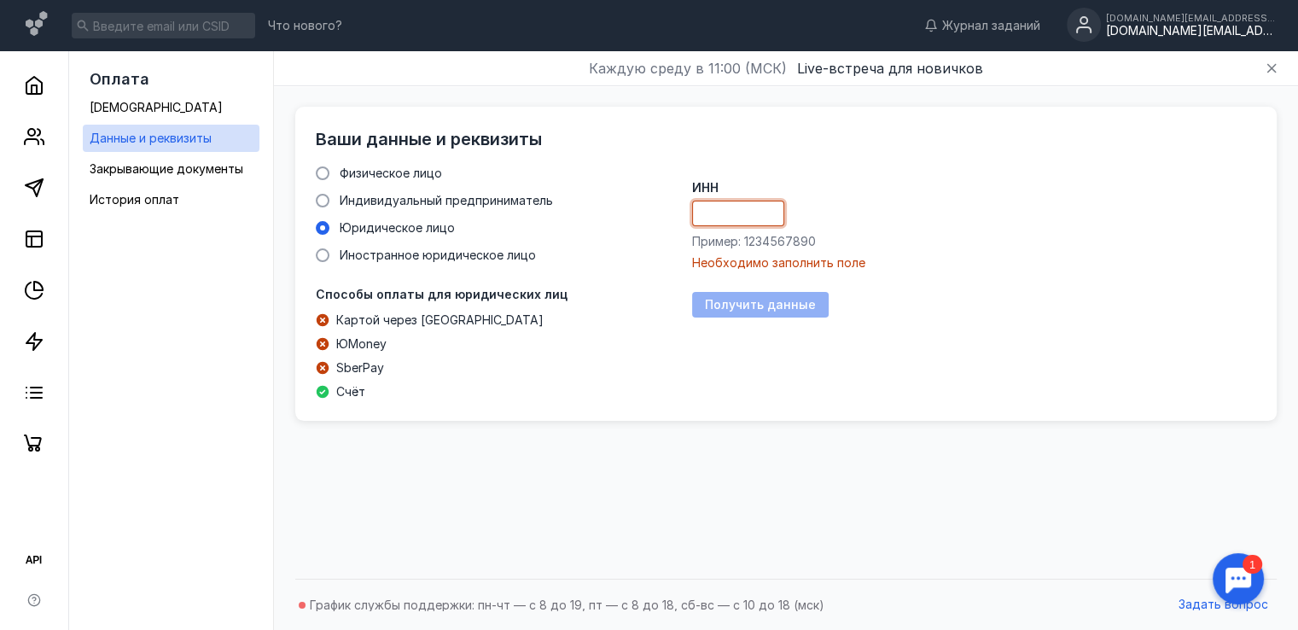
paste input "6685993816"
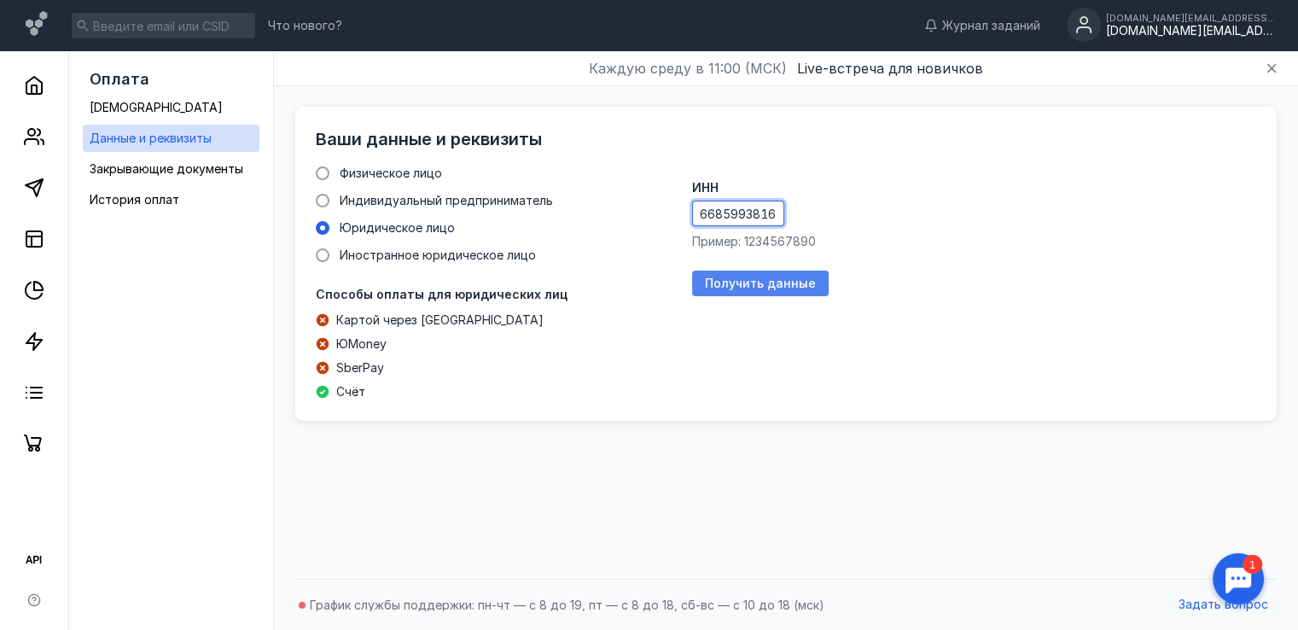
type input "6685993816"
click at [732, 285] on span "Получить данные" at bounding box center [760, 284] width 111 height 15
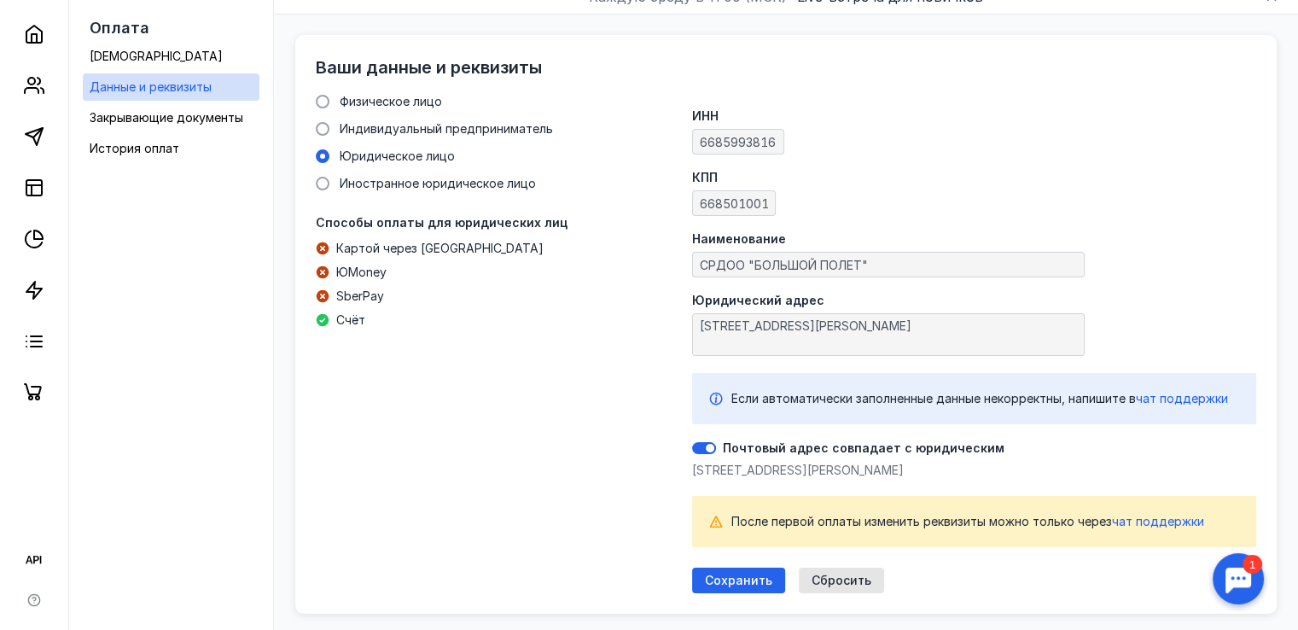
scroll to position [136, 0]
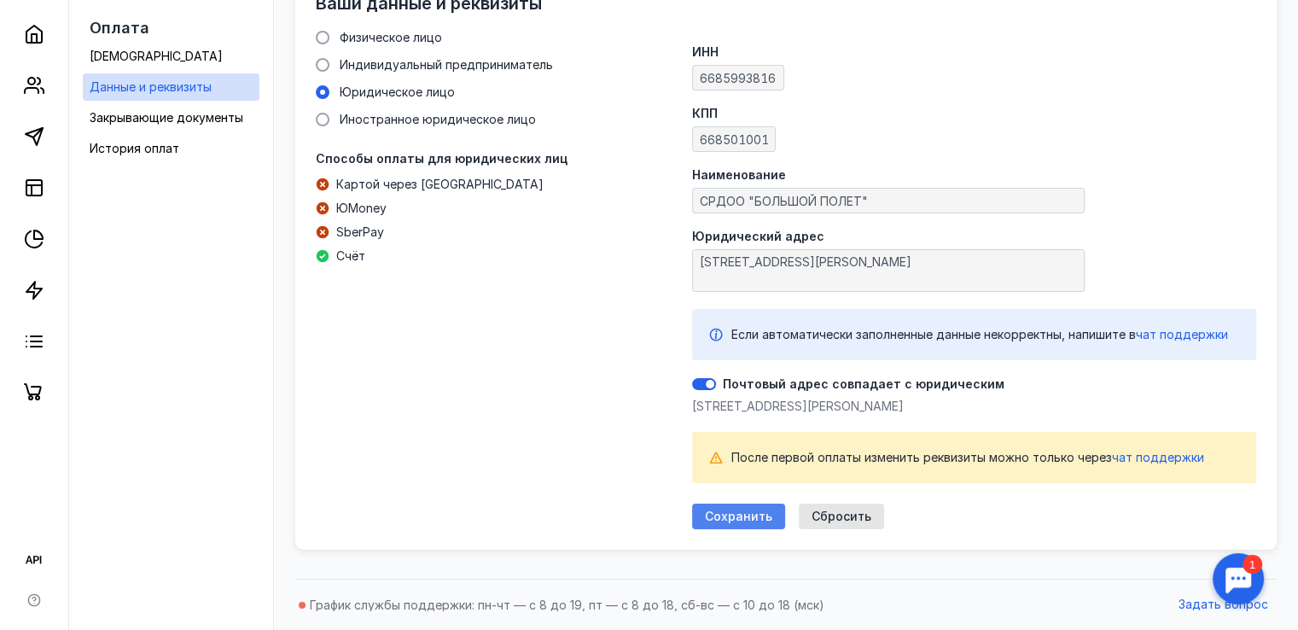
click at [733, 517] on span "Сохранить" at bounding box center [738, 517] width 67 height 15
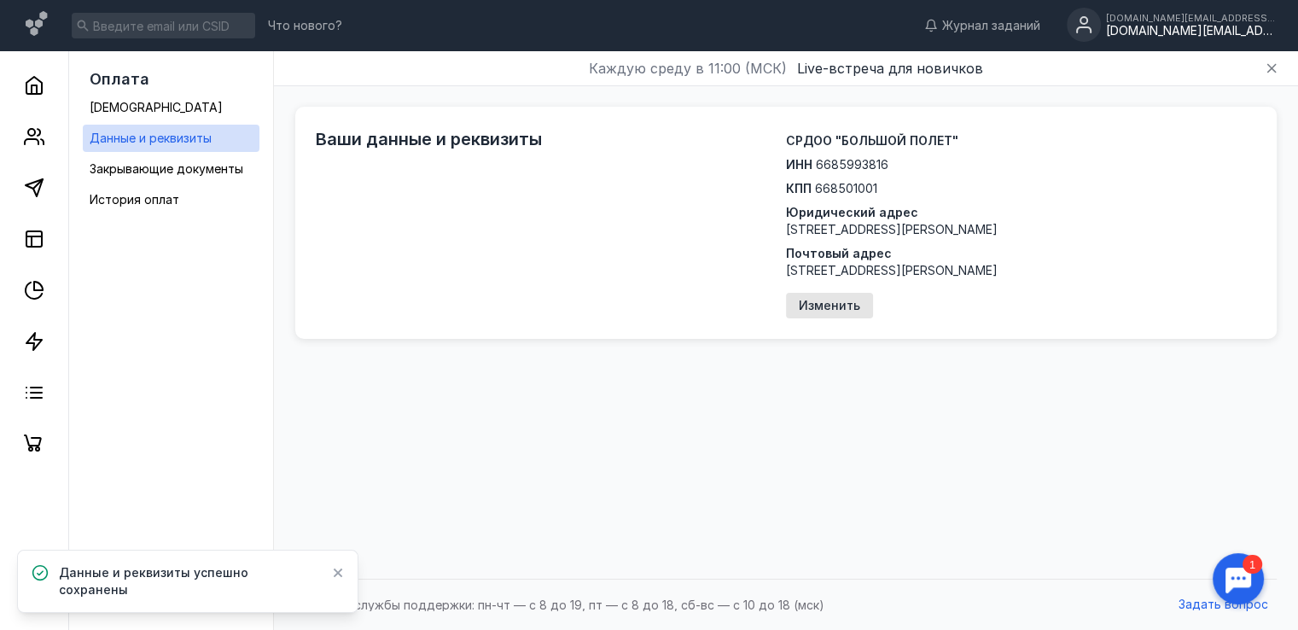
scroll to position [0, 0]
click at [129, 113] on span "[DEMOGRAPHIC_DATA]" at bounding box center [156, 107] width 133 height 15
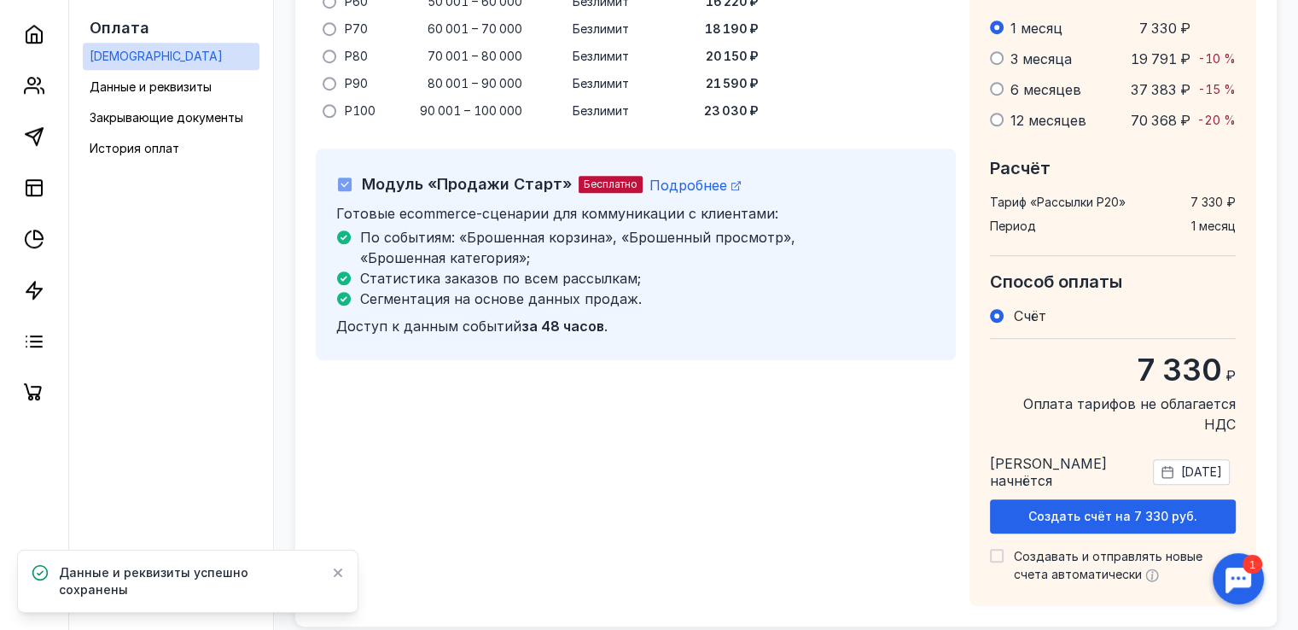
scroll to position [1352, 0]
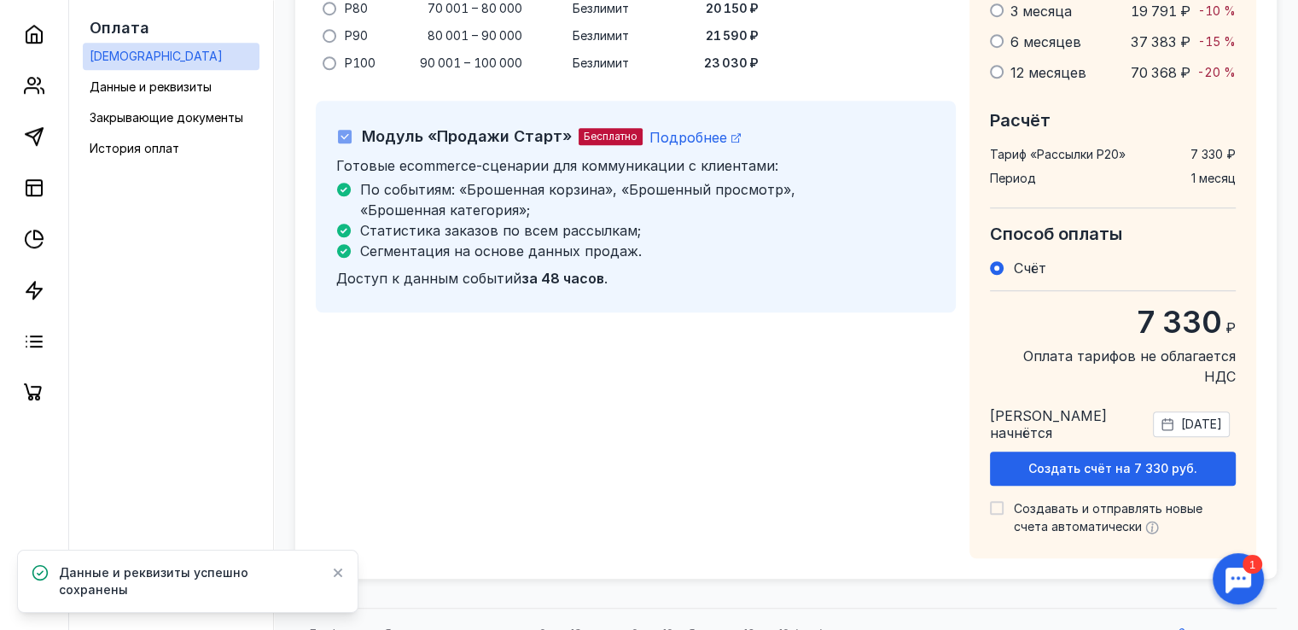
click at [346, 131] on icon at bounding box center [345, 137] width 12 height 12
click at [343, 131] on icon at bounding box center [345, 137] width 12 height 12
click at [346, 134] on icon at bounding box center [345, 137] width 8 height 6
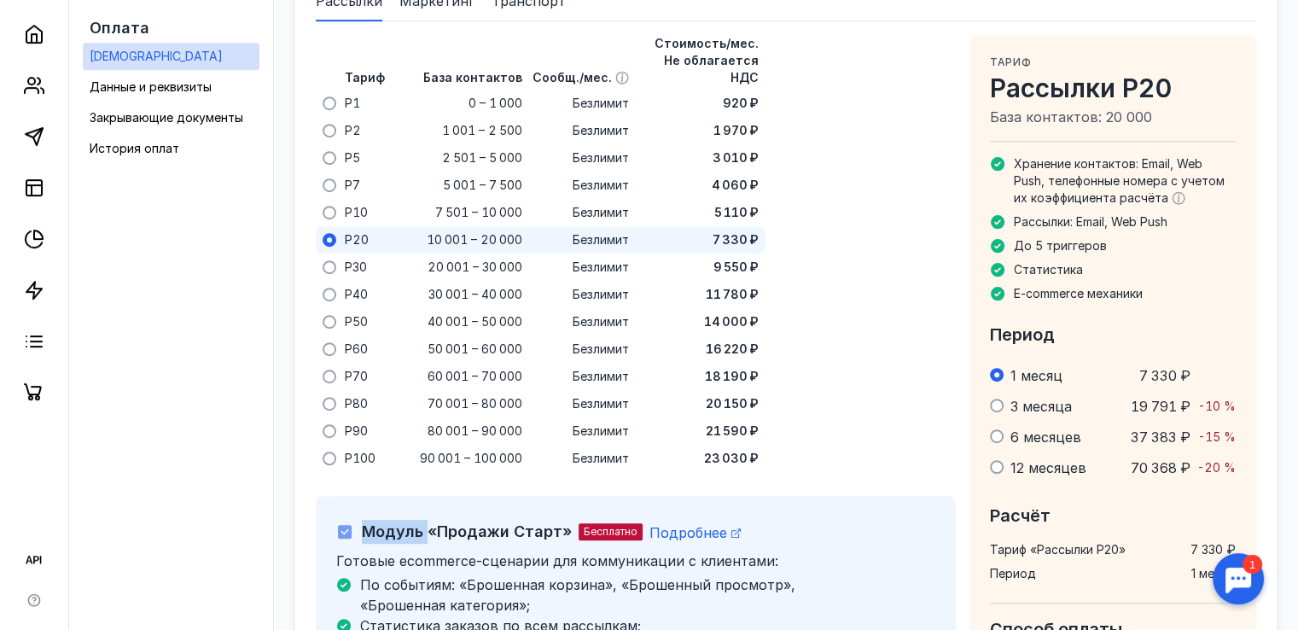
scroll to position [840, 0]
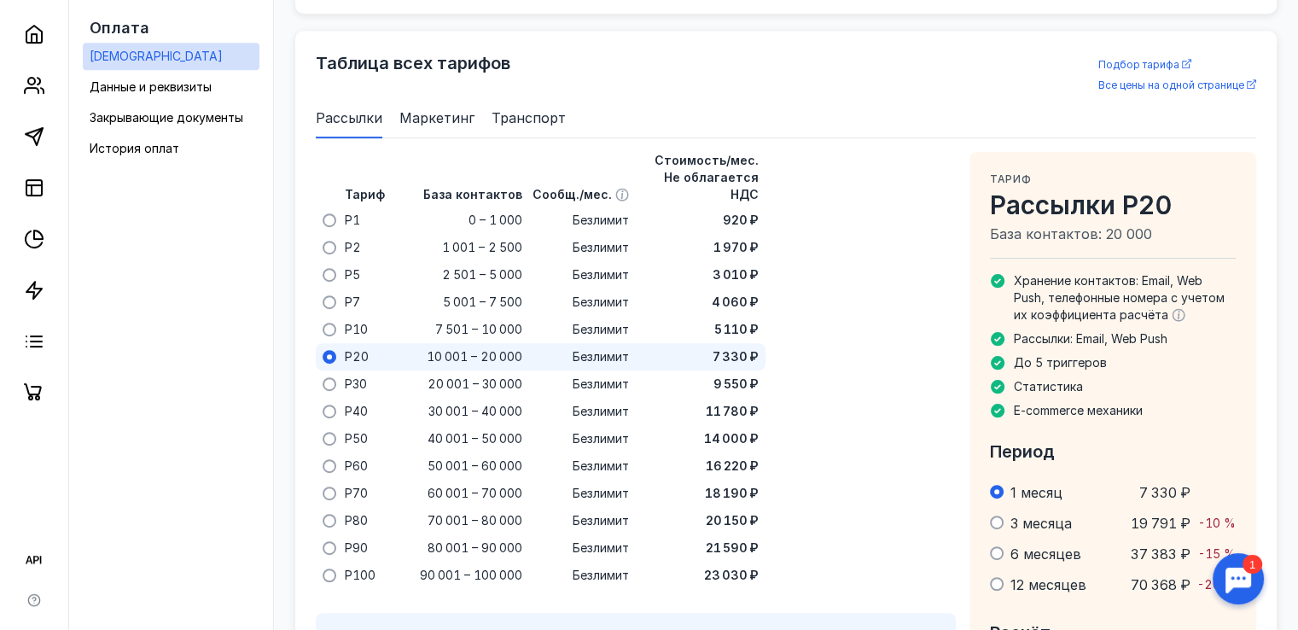
click at [997, 280] on icon at bounding box center [998, 281] width 14 height 14
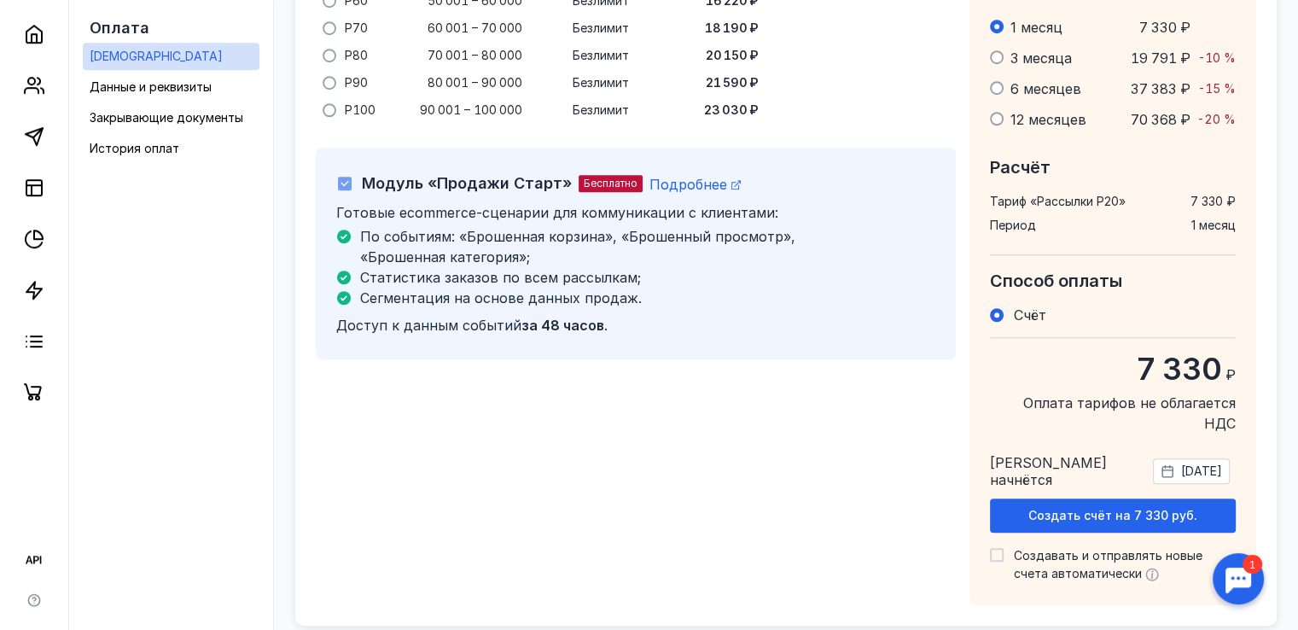
scroll to position [1352, 0]
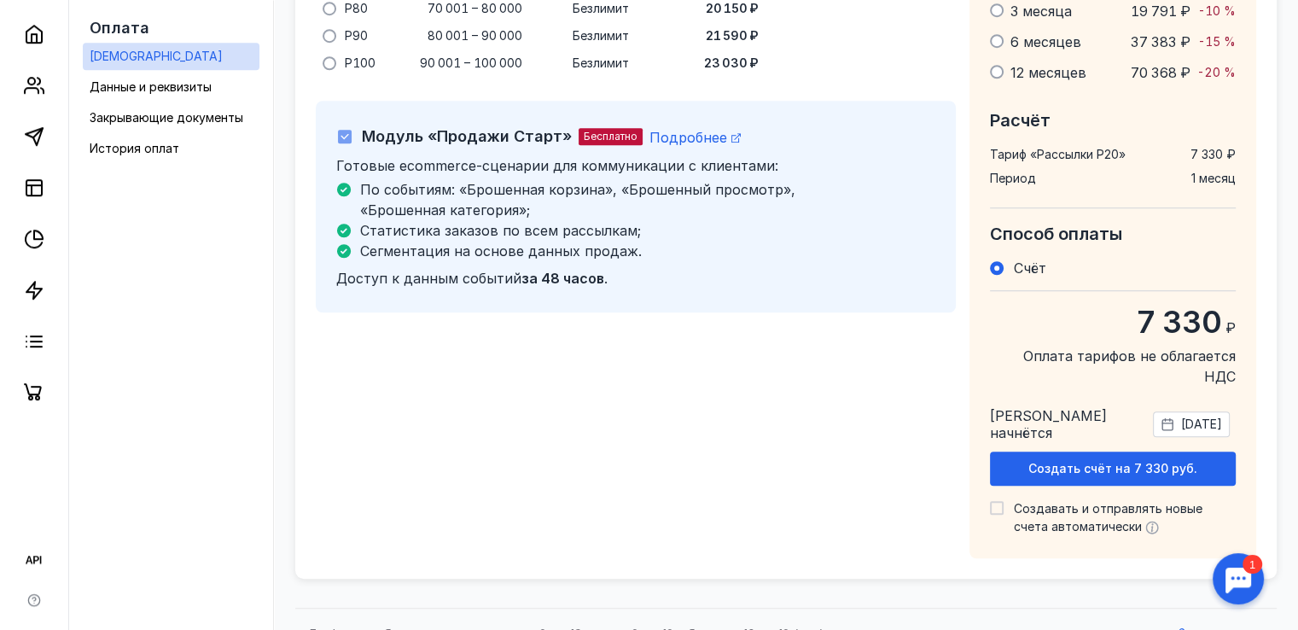
click at [1183, 416] on span "[DATE]" at bounding box center [1201, 424] width 41 height 17
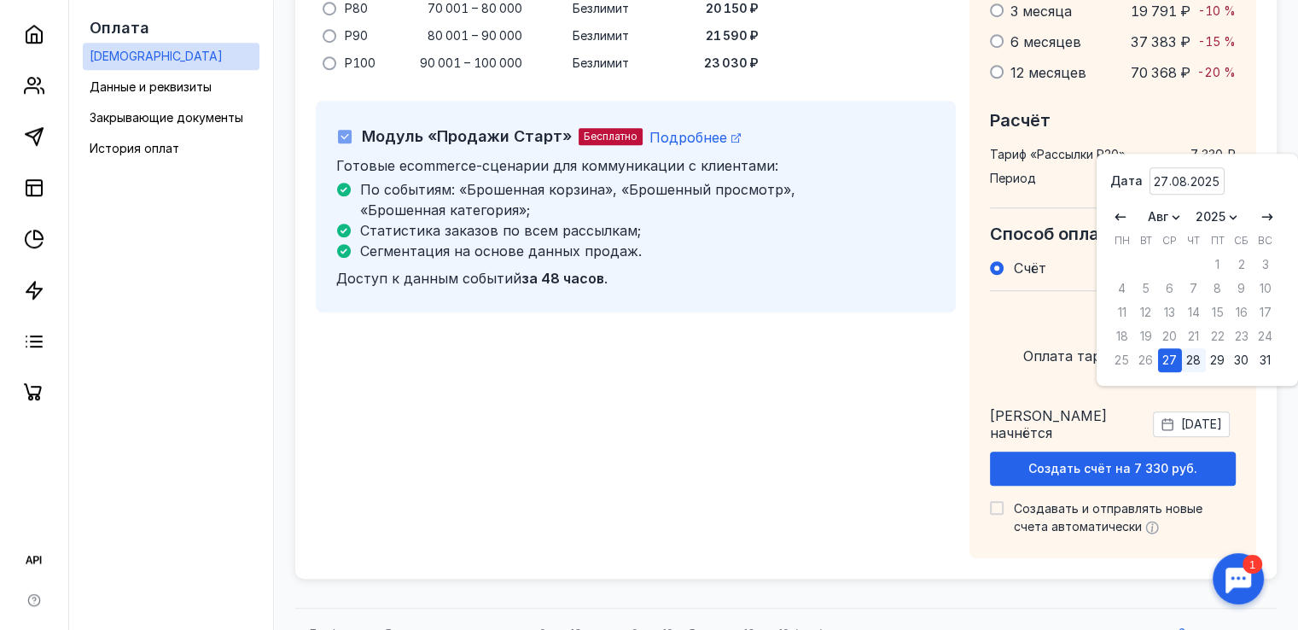
click at [1188, 359] on div "28" at bounding box center [1194, 360] width 24 height 24
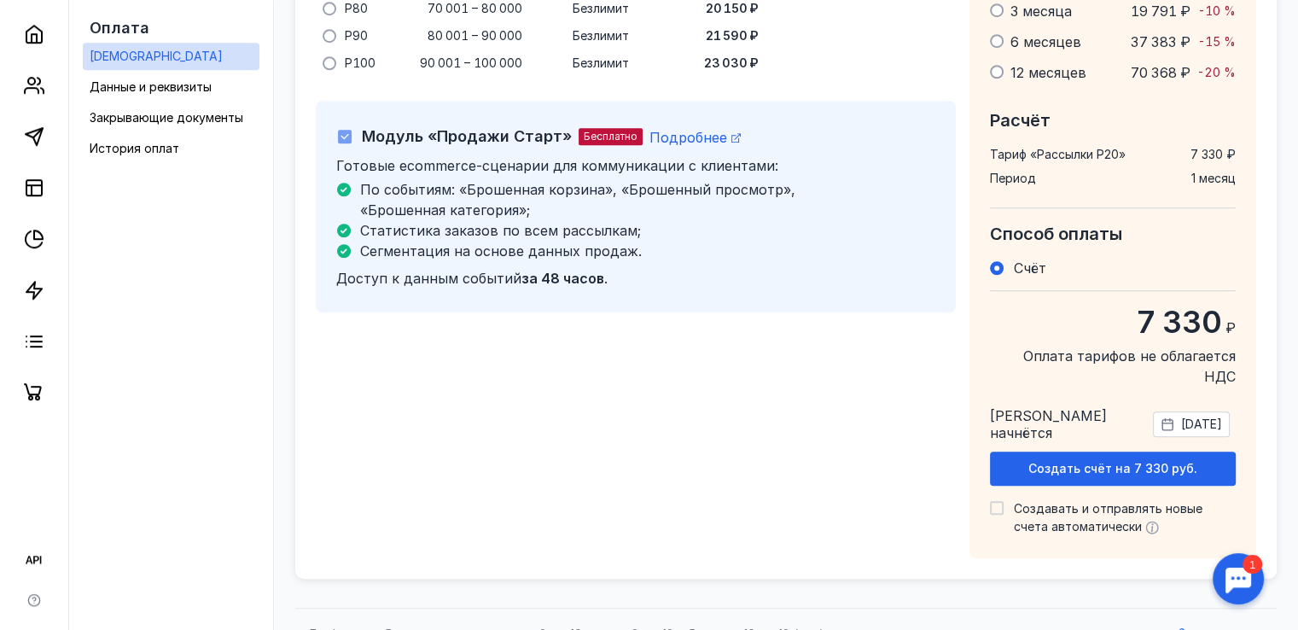
click at [1181, 416] on span "[DATE]" at bounding box center [1201, 424] width 41 height 17
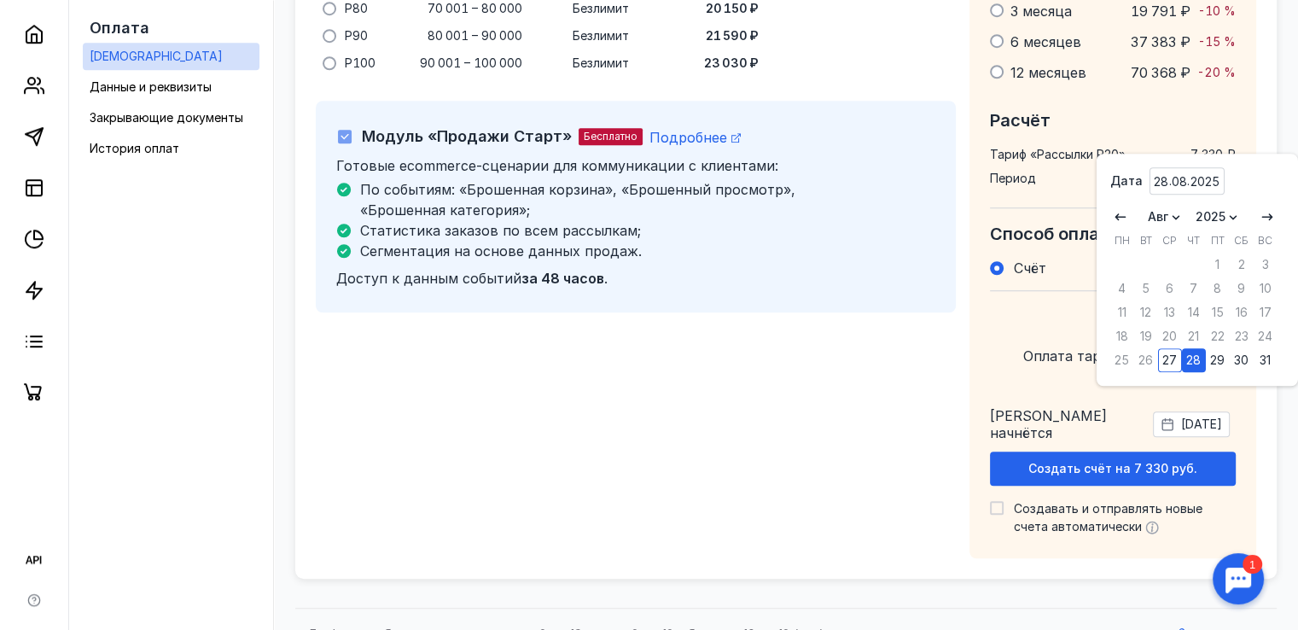
click at [1181, 411] on div "[DATE]" at bounding box center [1191, 424] width 77 height 26
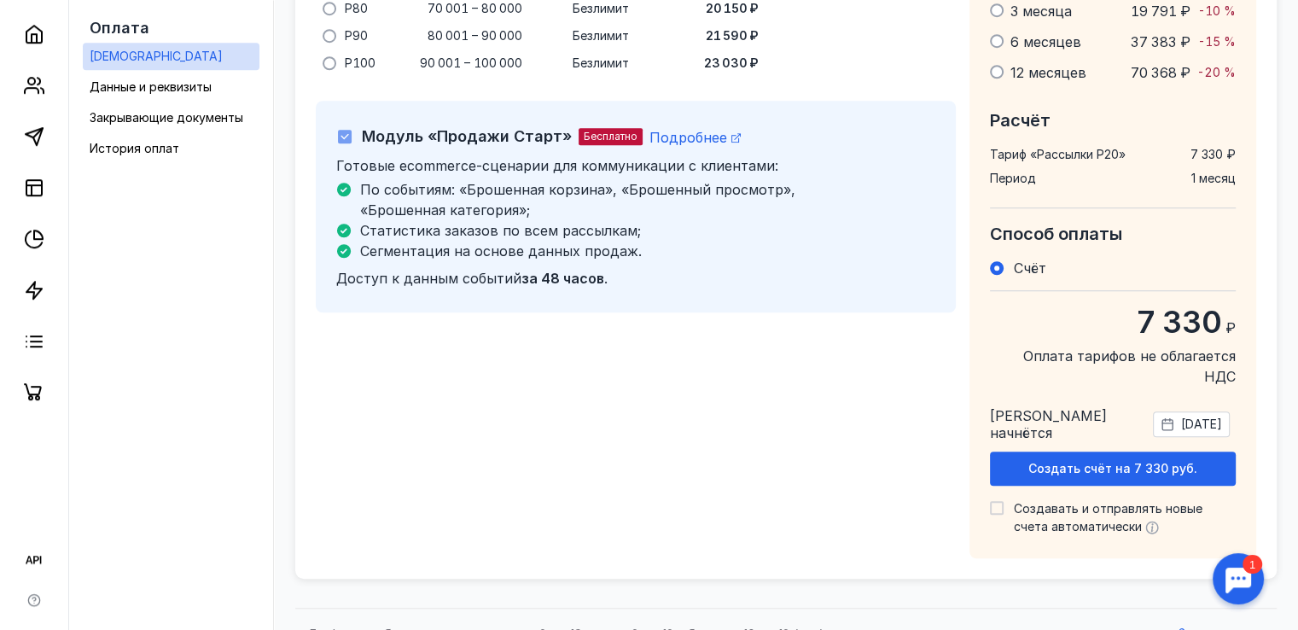
click at [1181, 416] on span "[DATE]" at bounding box center [1201, 424] width 41 height 17
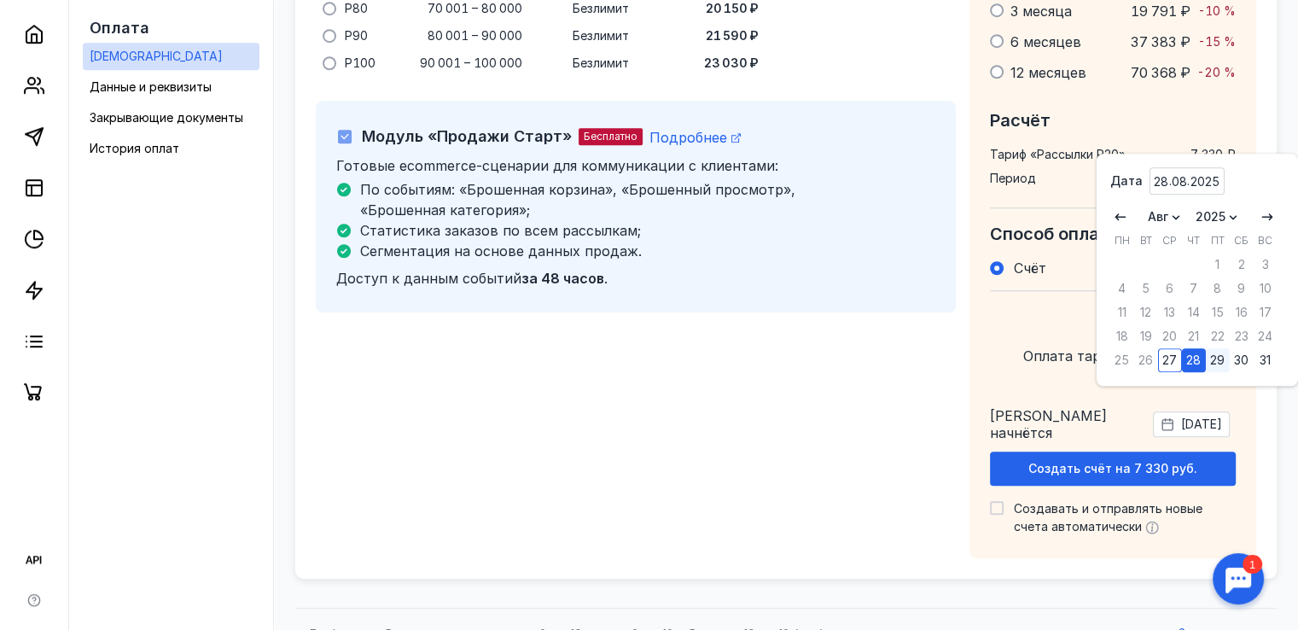
click at [1226, 354] on div "29" at bounding box center [1218, 360] width 24 height 24
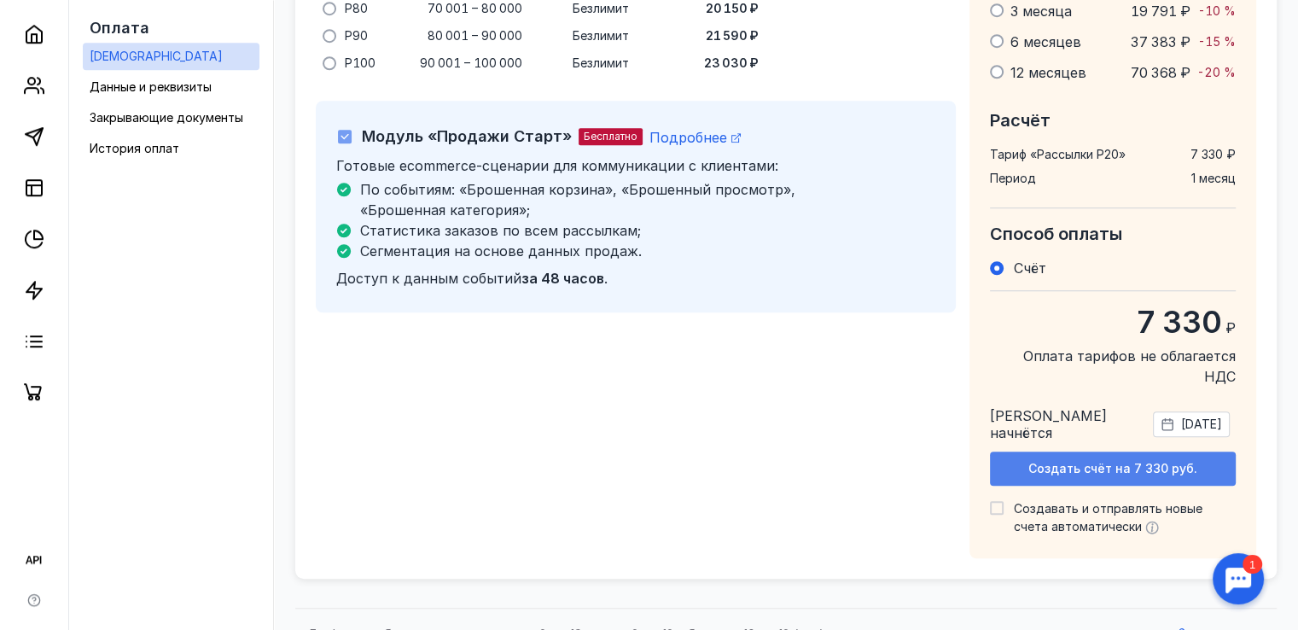
click at [1134, 462] on span "Создать счёт на 7 330 руб." at bounding box center [1113, 469] width 169 height 15
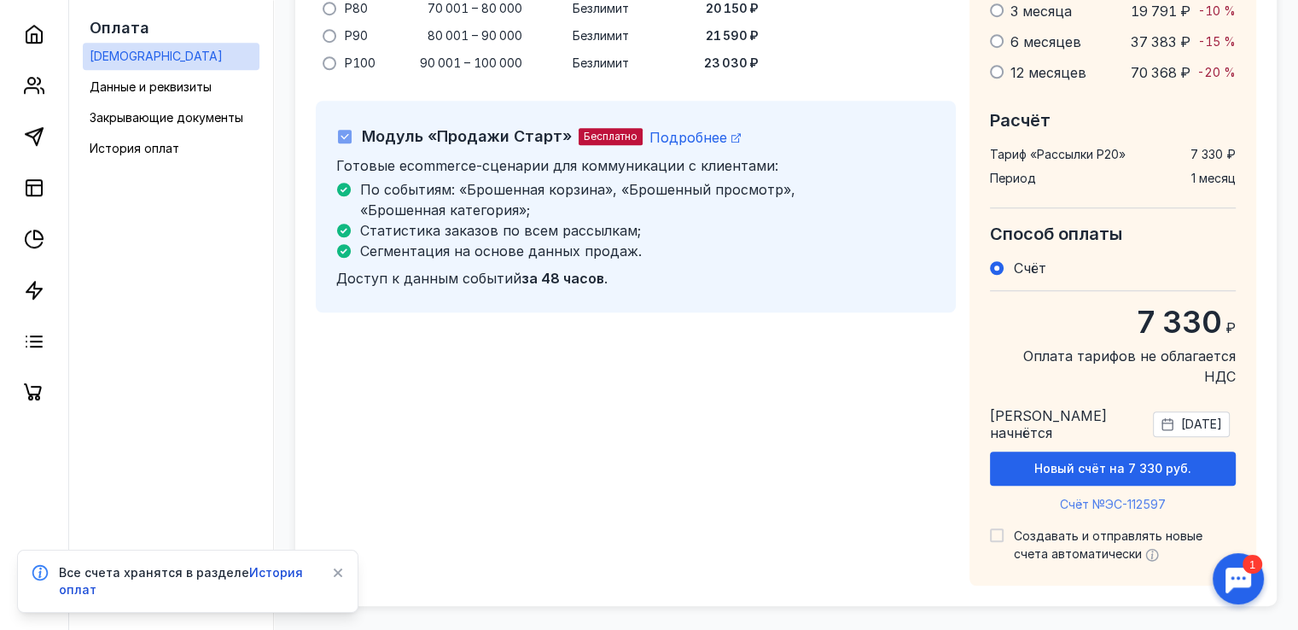
click at [1116, 497] on span "Счёт №ЭС-112597" at bounding box center [1113, 504] width 106 height 15
